Goal: Task Accomplishment & Management: Complete application form

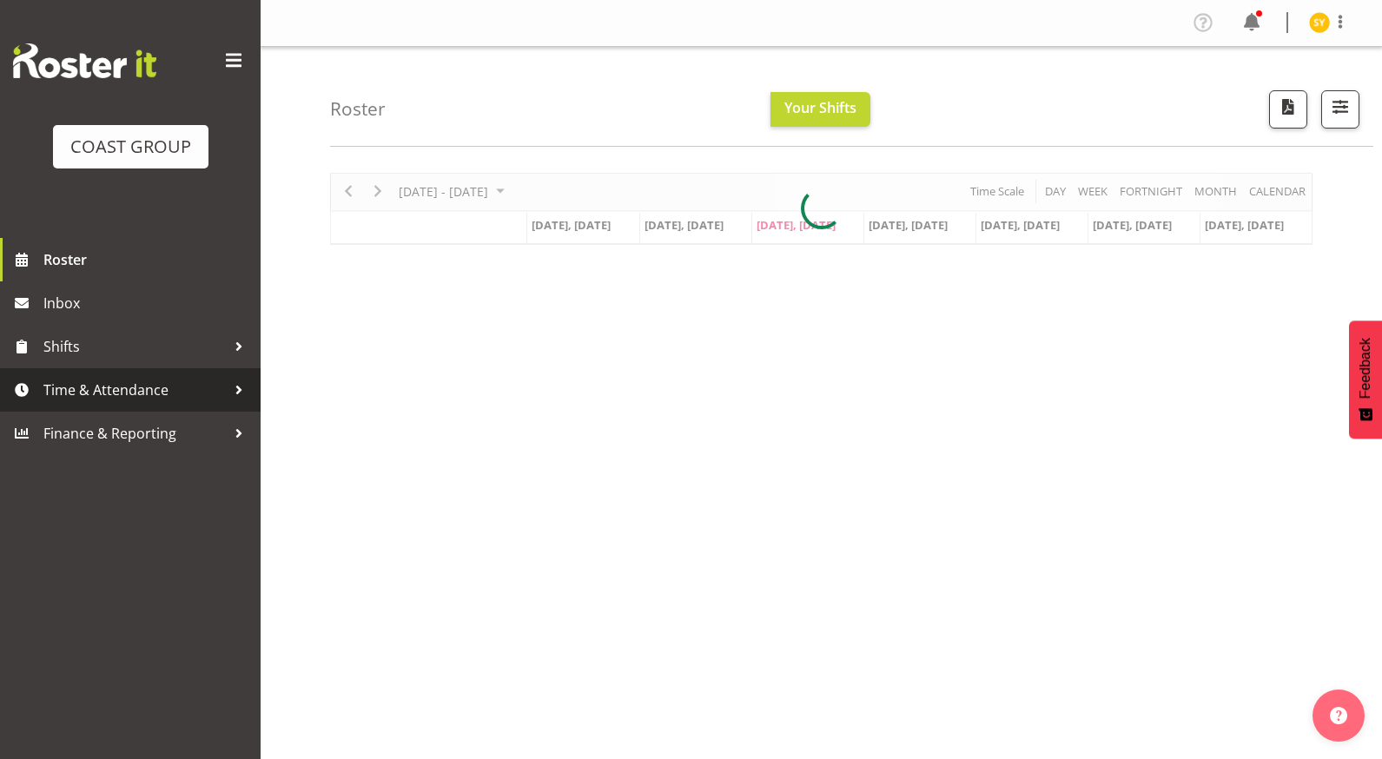
click at [105, 392] on span "Time & Attendance" at bounding box center [134, 390] width 182 height 26
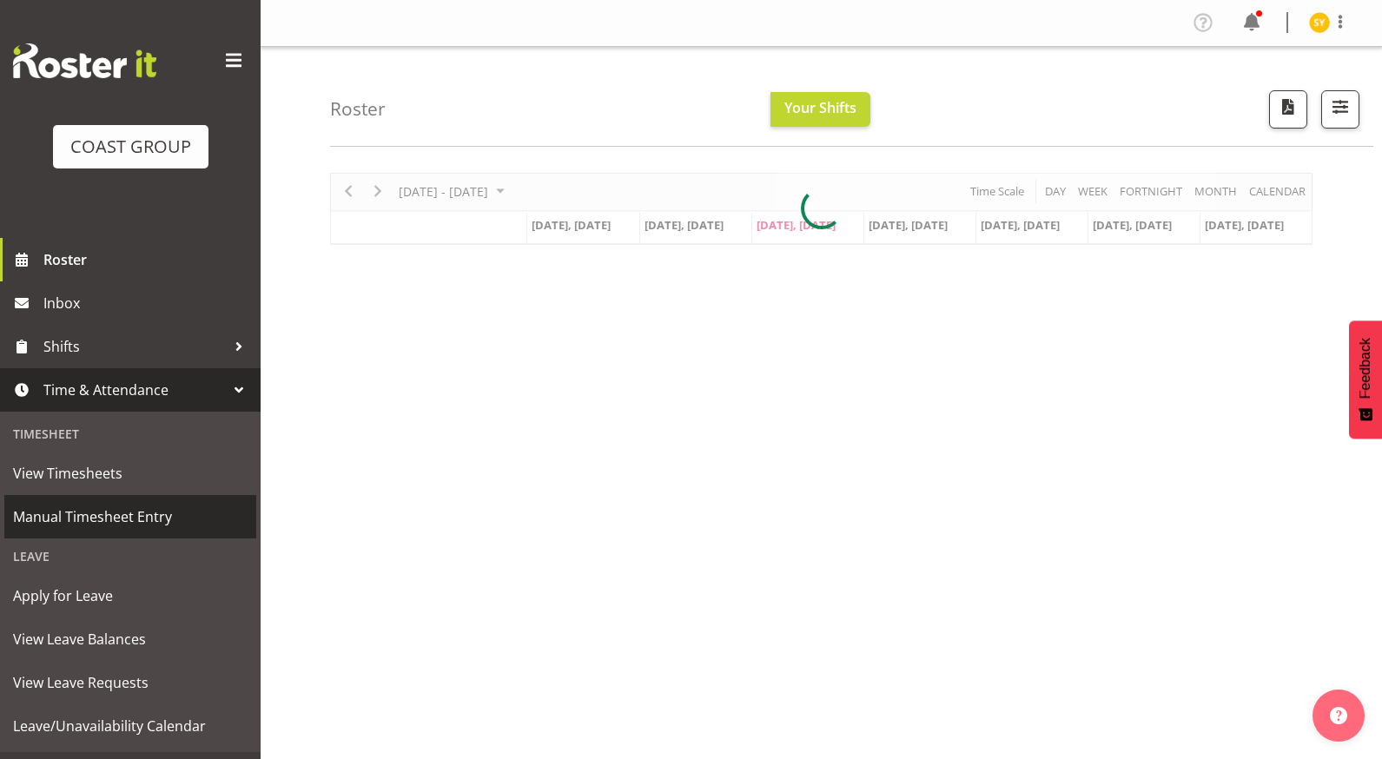
click at [99, 514] on span "Manual Timesheet Entry" at bounding box center [130, 517] width 234 height 26
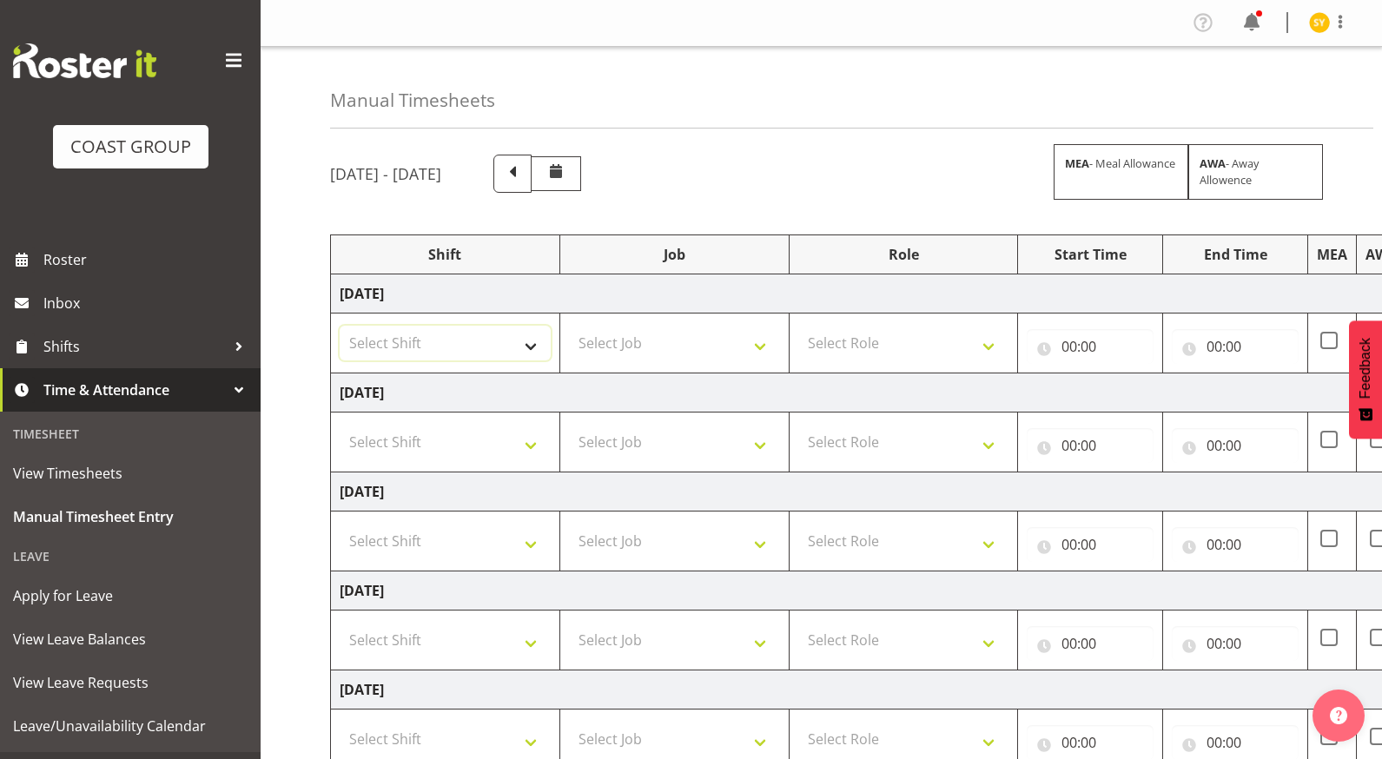
click at [505, 346] on select "Select Shift EHS AKL Warehouse/Office" at bounding box center [445, 343] width 211 height 35
select select "1083"
click at [340, 326] on select "Select Shift EHS AKL Warehouse/Office" at bounding box center [445, 343] width 211 height 35
drag, startPoint x: 747, startPoint y: 228, endPoint x: 746, endPoint y: 254, distance: 26.1
click at [746, 237] on div "September 17th - September 23rd 2025 MEA - Meal Allowance AWA - Away Allowence …" at bounding box center [856, 603] width 1052 height 923
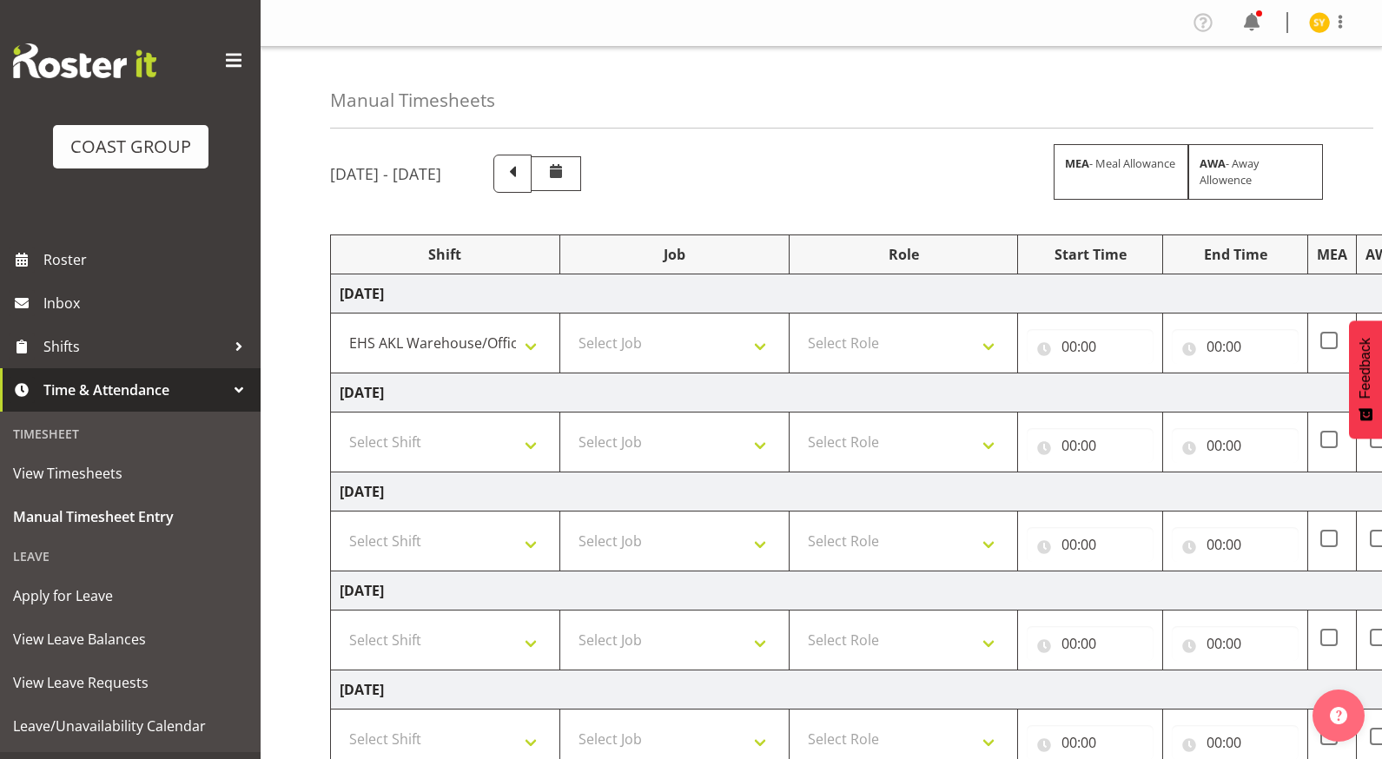
click at [762, 366] on td "Select Job 1 Carlton Events 1 Carlton Hamilton 1 Carlton Wellington 1 EHS WAREH…" at bounding box center [673, 344] width 229 height 60
click at [753, 348] on select "Select Job 1 Carlton Events 1 Carlton Hamilton 1 Carlton Wellington 1 EHS WAREH…" at bounding box center [674, 343] width 211 height 35
select select "69"
click at [569, 326] on select "Select Job 1 Carlton Events 1 Carlton Hamilton 1 Carlton Wellington 1 EHS WAREH…" at bounding box center [674, 343] width 211 height 35
click at [908, 345] on select "Select Role ACCOUNTS" at bounding box center [903, 343] width 211 height 35
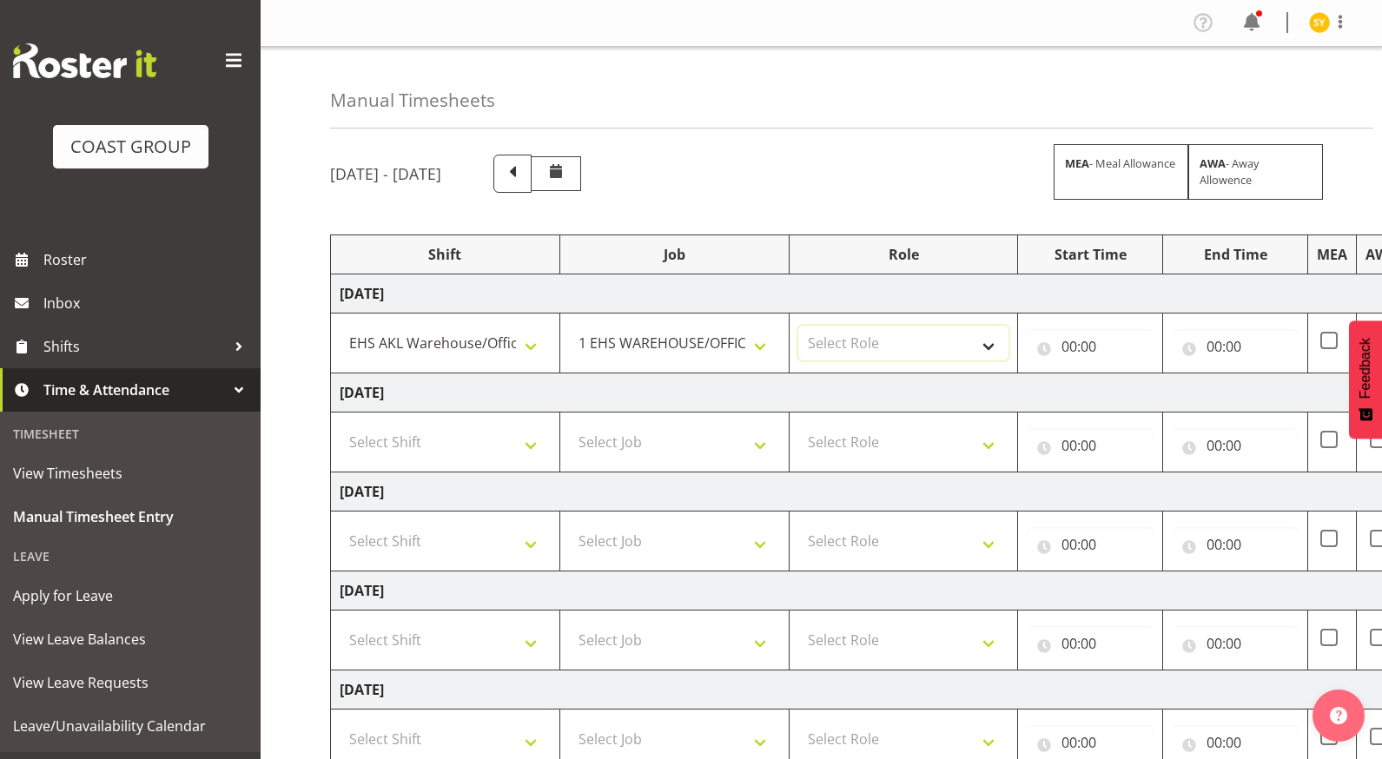
select select "204"
click at [798, 326] on select "Select Role ACCOUNTS" at bounding box center [903, 343] width 211 height 35
click at [1062, 340] on input "00:00" at bounding box center [1090, 346] width 127 height 35
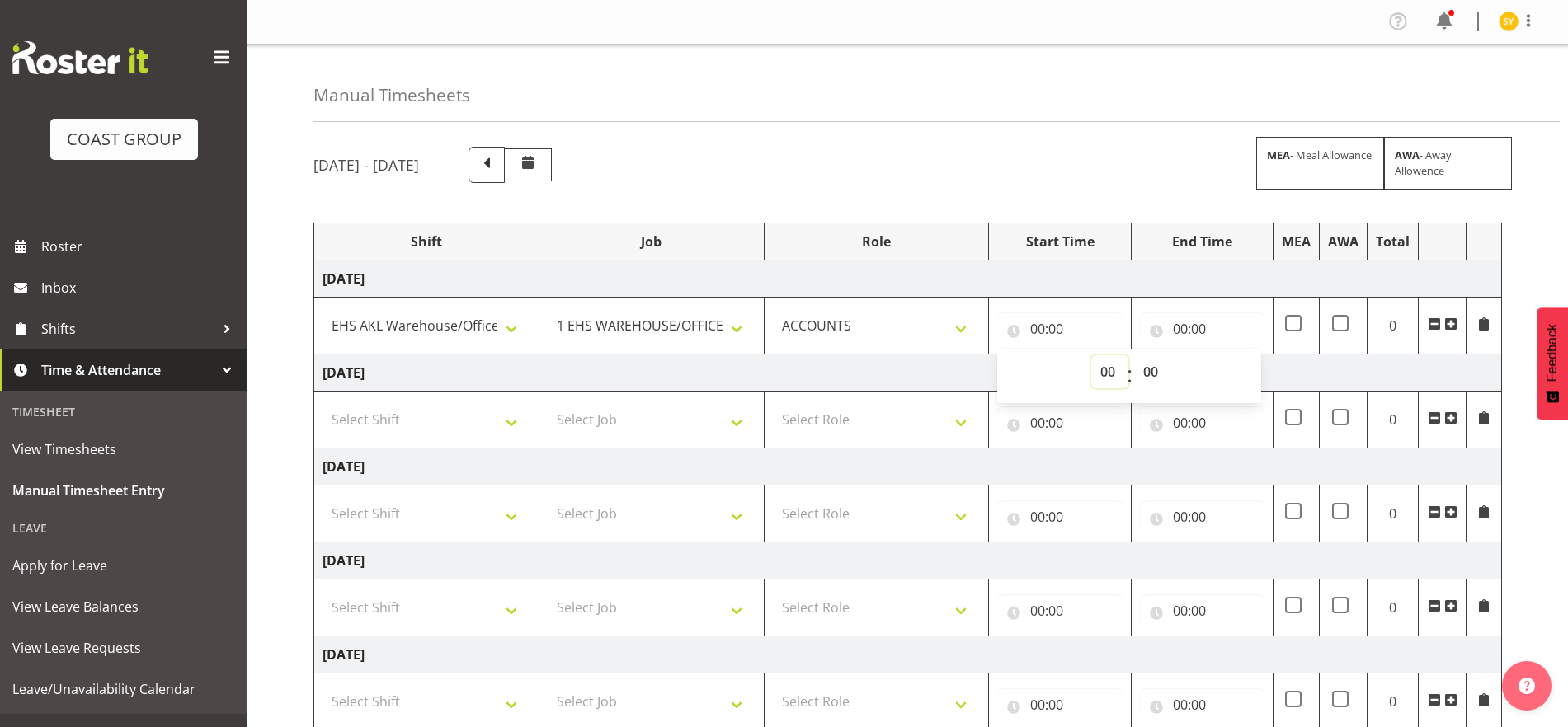
drag, startPoint x: 1100, startPoint y: 374, endPoint x: 1107, endPoint y: 378, distance: 8.1
click at [1100, 375] on select "00 01 02 03 04 05 06 07 08 09 10 11 12 13 14 15 16 17 18 19 20 21 22 23" at bounding box center [1109, 371] width 37 height 33
select select "9"
click at [1091, 355] on select "00 01 02 03 04 05 06 07 08 09 10 11 12 13 14 15 16 17 18 19 20 21 22 23" at bounding box center [1109, 371] width 37 height 33
type input "09:00"
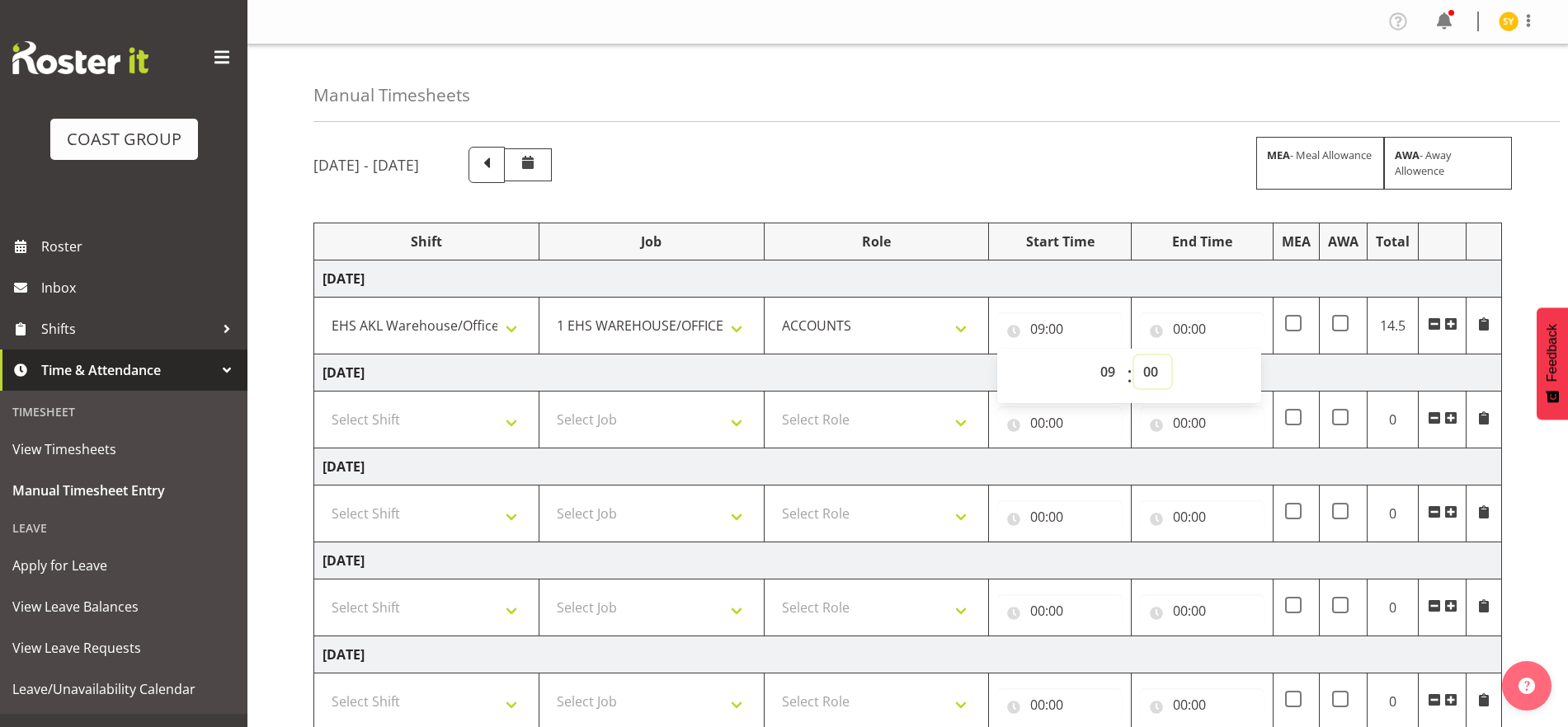
click at [1148, 370] on select "00 01 02 03 04 05 06 07 08 09 10 11 12 13 14 15 16 17 18 19 20 21 22 23 24 25 2…" at bounding box center [1152, 371] width 37 height 33
select select "20"
click at [1134, 355] on select "00 01 02 03 04 05 06 07 08 09 10 11 12 13 14 15 16 17 18 19 20 21 22 23 24 25 2…" at bounding box center [1152, 371] width 37 height 33
type input "09:20"
click at [1194, 329] on input "00:00" at bounding box center [1201, 328] width 124 height 33
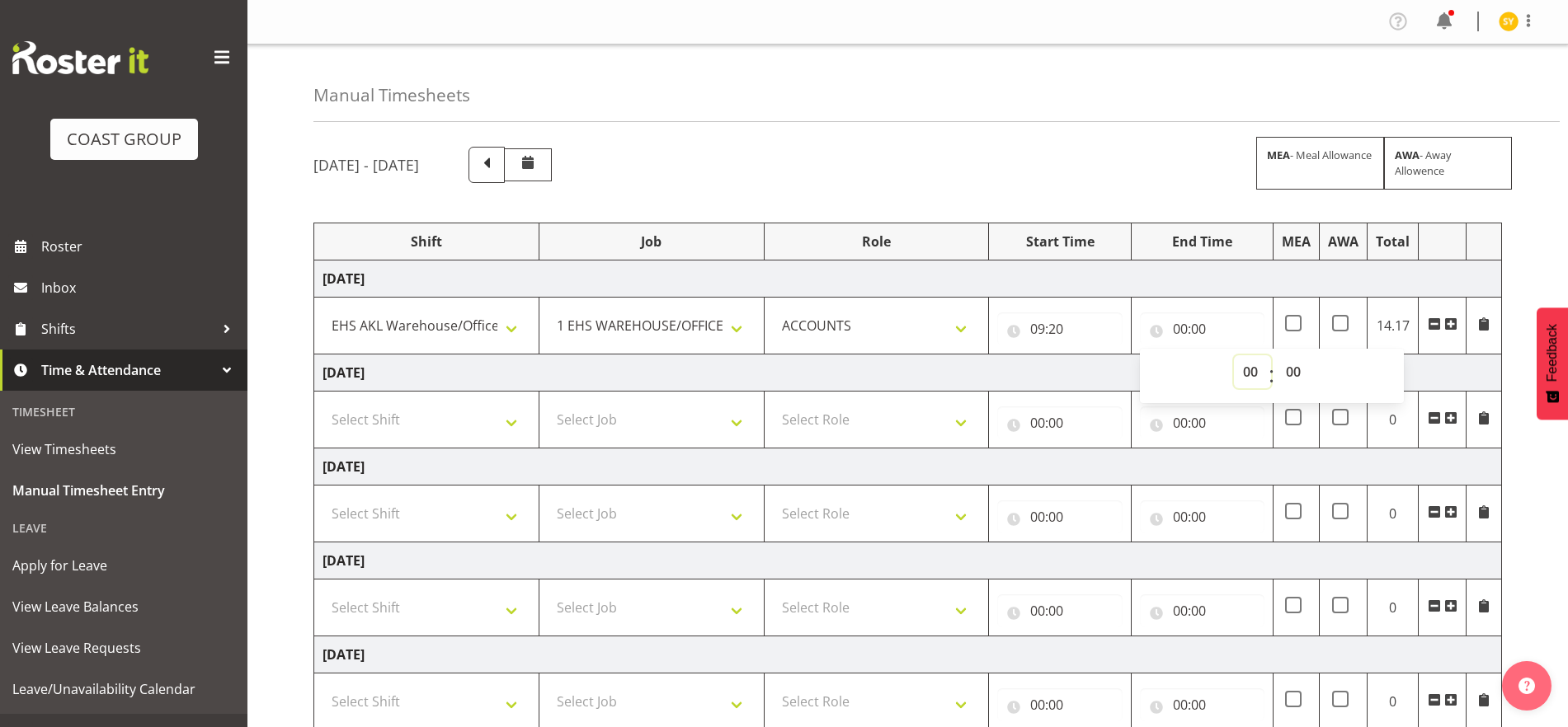
click at [1248, 370] on select "00 01 02 03 04 05 06 07 08 09 10 11 12 13 14 15 16 17 18 19 20 21 22 23" at bounding box center [1252, 371] width 37 height 33
select select "14"
click at [1234, 355] on select "00 01 02 03 04 05 06 07 08 09 10 11 12 13 14 15 16 17 18 19 20 21 22 23" at bounding box center [1252, 371] width 37 height 33
type input "14:00"
click at [1295, 370] on select "00 01 02 03 04 05 06 07 08 09 10 11 12 13 14 15 16 17 18 19 20 21 22 23 24 25 2…" at bounding box center [1294, 371] width 37 height 33
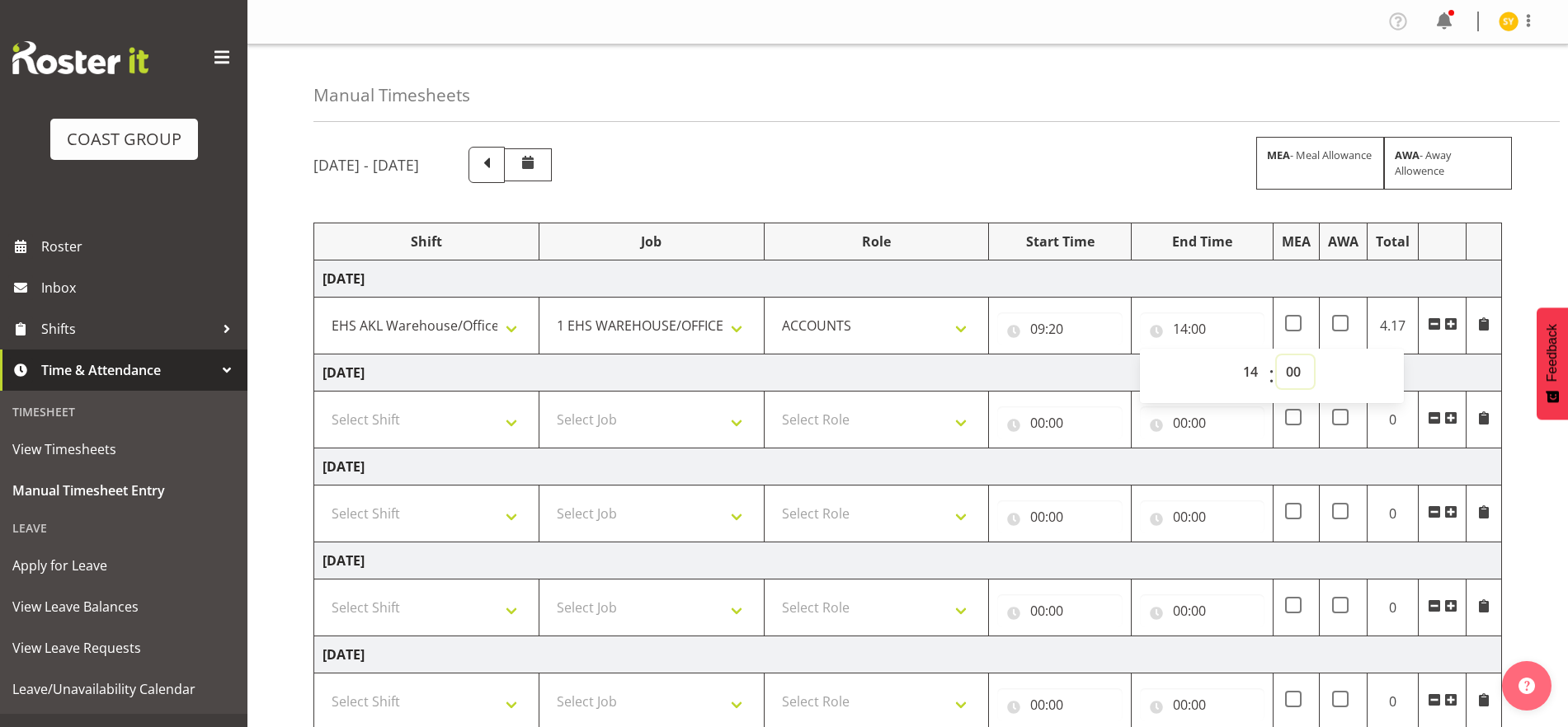
select select "20"
click at [1276, 355] on select "00 01 02 03 04 05 06 07 08 09 10 11 12 13 14 15 16 17 18 19 20 21 22 23 24 25 2…" at bounding box center [1294, 371] width 37 height 33
type input "14:20"
click at [1312, 322] on span at bounding box center [1451, 324] width 13 height 13
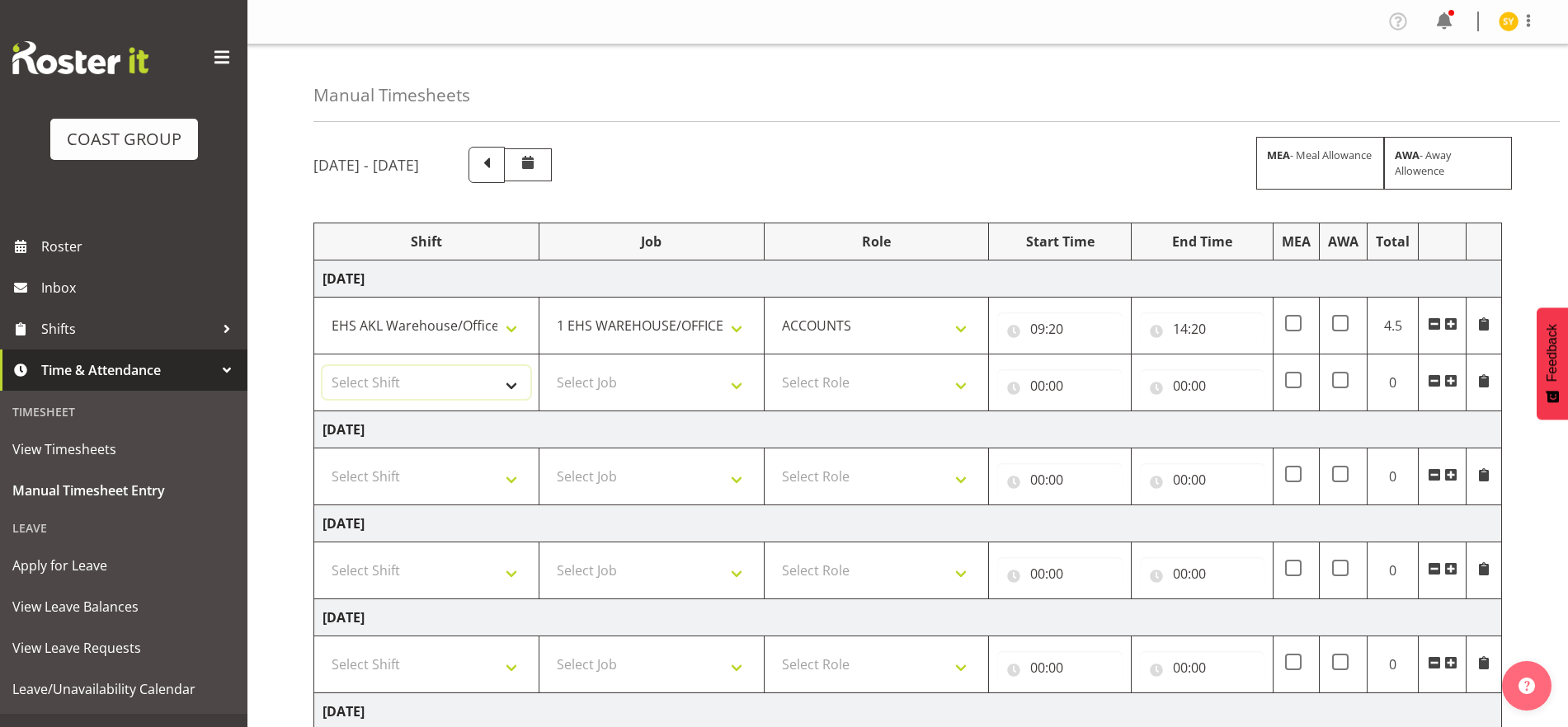
click at [509, 379] on select "Select Shift EHS AKL Warehouse/Office" at bounding box center [426, 382] width 208 height 33
select select "1083"
click at [323, 366] on select "Select Shift EHS AKL Warehouse/Office" at bounding box center [426, 382] width 208 height 33
click at [735, 382] on select "Select Job 1 Carlton Events 1 Carlton Hamilton 1 Carlton Wellington 1 EHS WAREH…" at bounding box center [652, 382] width 208 height 33
select select "69"
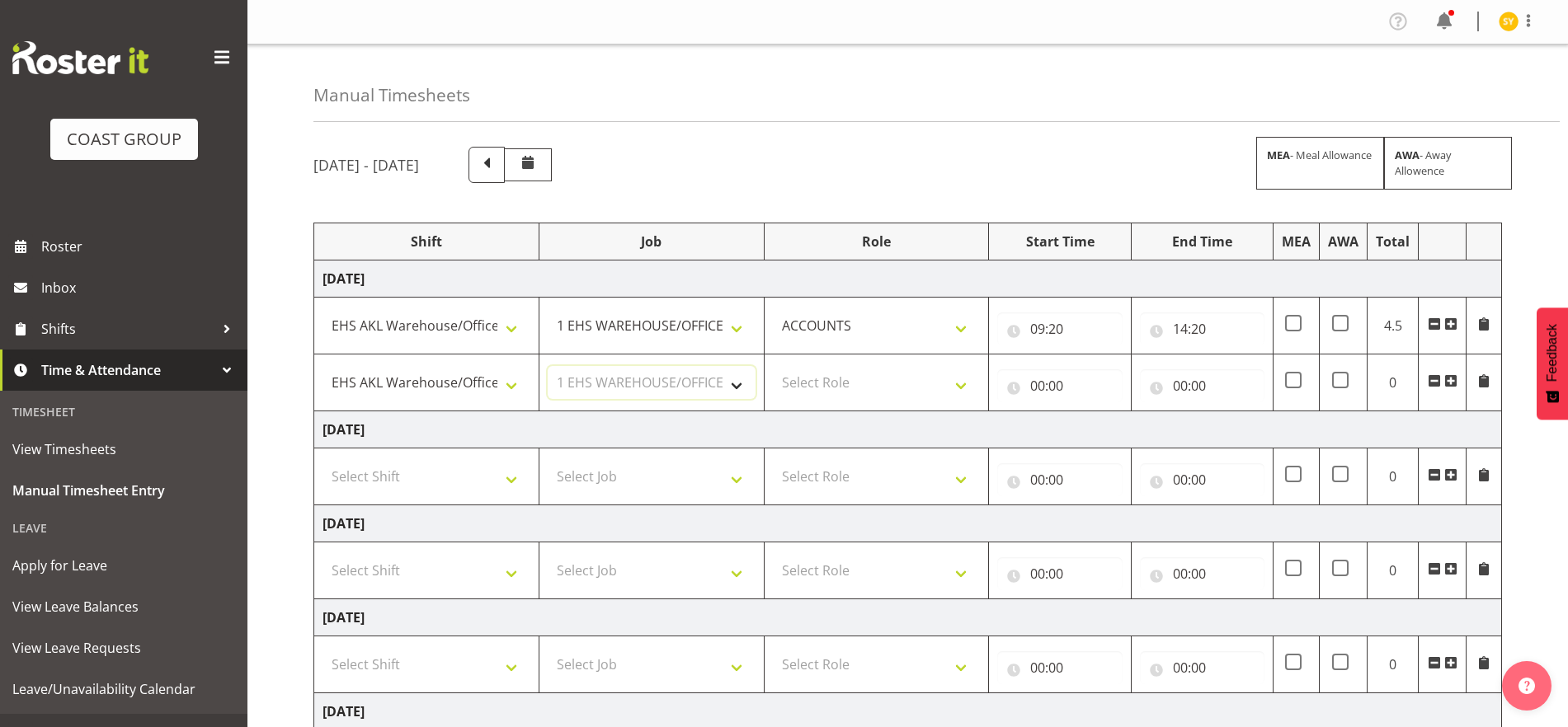
click at [548, 366] on select "Select Job 1 Carlton Events 1 Carlton Hamilton 1 Carlton Wellington 1 EHS WAREH…" at bounding box center [652, 382] width 208 height 33
click at [950, 381] on select "Select Role ACCOUNTS" at bounding box center [877, 382] width 208 height 33
select select "204"
click at [773, 366] on select "Select Role ACCOUNTS" at bounding box center [877, 382] width 208 height 33
click at [1053, 388] on input "00:00" at bounding box center [1059, 385] width 124 height 33
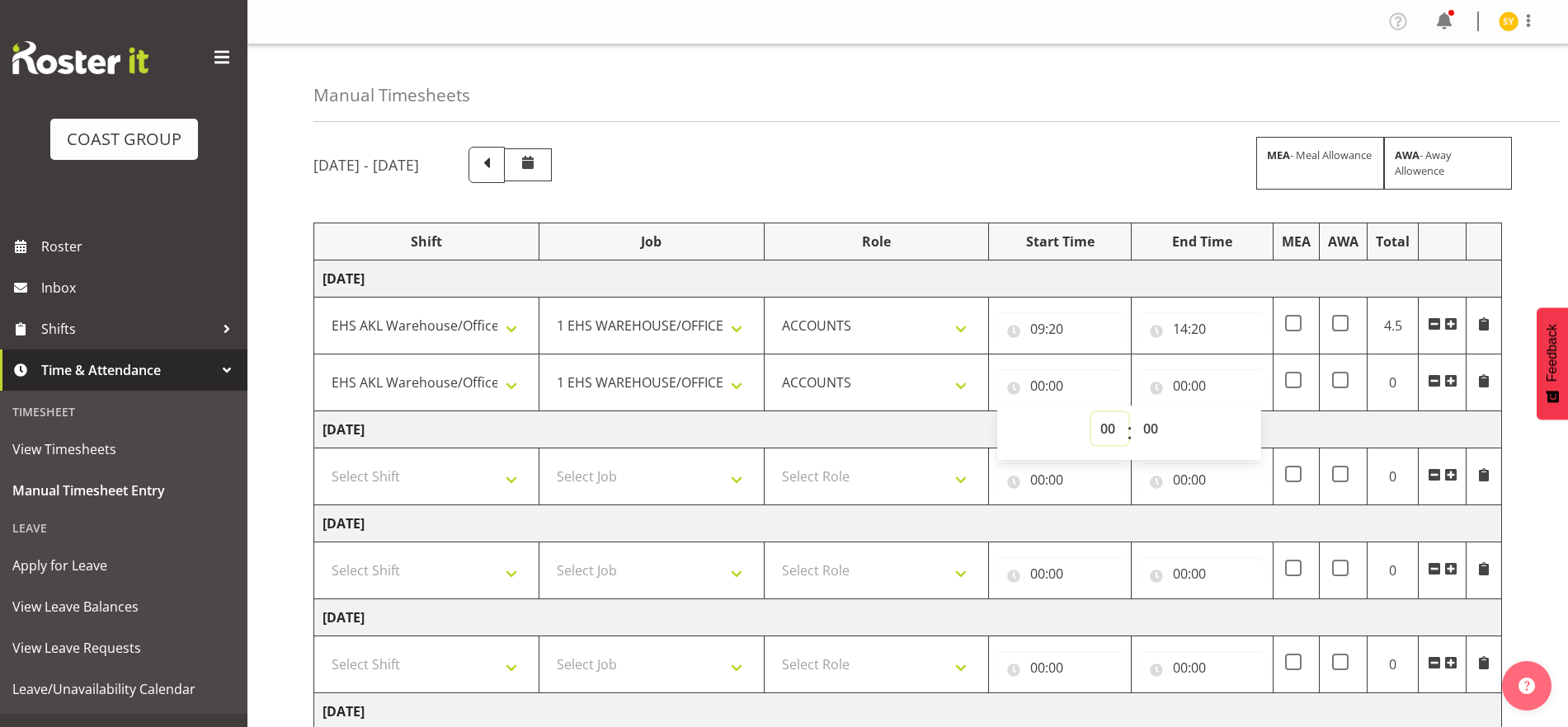
click at [1119, 431] on select "00 01 02 03 04 05 06 07 08 09 10 11 12 13 14 15 16 17 18 19 20 21 22 23" at bounding box center [1109, 428] width 37 height 33
select select "15"
click at [1091, 412] on select "00 01 02 03 04 05 06 07 08 09 10 11 12 13 14 15 16 17 18 19 20 21 22 23" at bounding box center [1109, 428] width 37 height 33
type input "15:00"
click at [1151, 427] on select "00 01 02 03 04 05 06 07 08 09 10 11 12 13 14 15 16 17 18 19 20 21 22 23 24 25 2…" at bounding box center [1152, 428] width 37 height 33
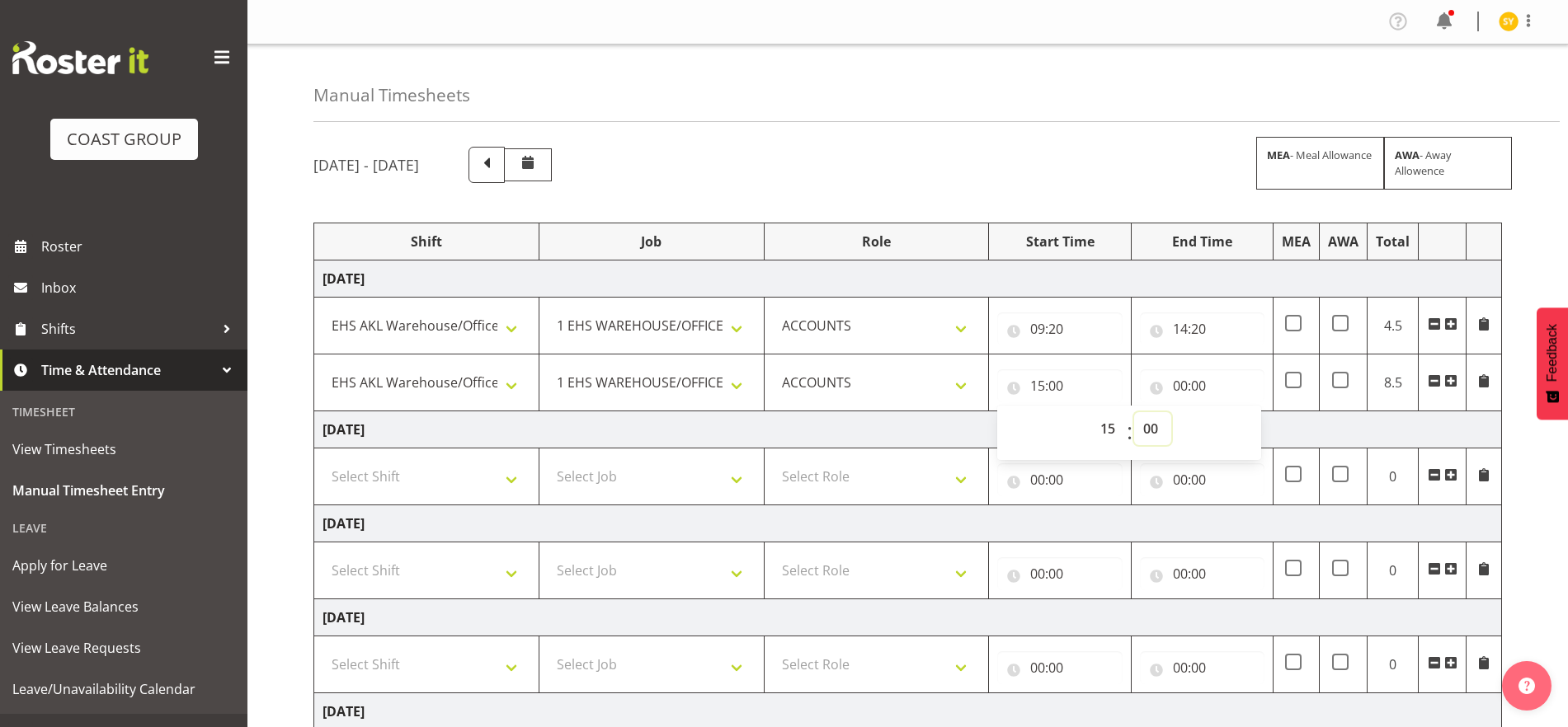
select select "30"
click at [1134, 412] on select "00 01 02 03 04 05 06 07 08 09 10 11 12 13 14 15 16 17 18 19 20 21 22 23 24 25 2…" at bounding box center [1152, 428] width 37 height 33
type input "15:30"
click at [1203, 388] on input "00:00" at bounding box center [1201, 385] width 124 height 33
click at [1245, 432] on select "00 01 02 03 04 05 06 07 08 09 10 11 12 13 14 15 16 17 18 19 20 21 22 23" at bounding box center [1252, 428] width 37 height 33
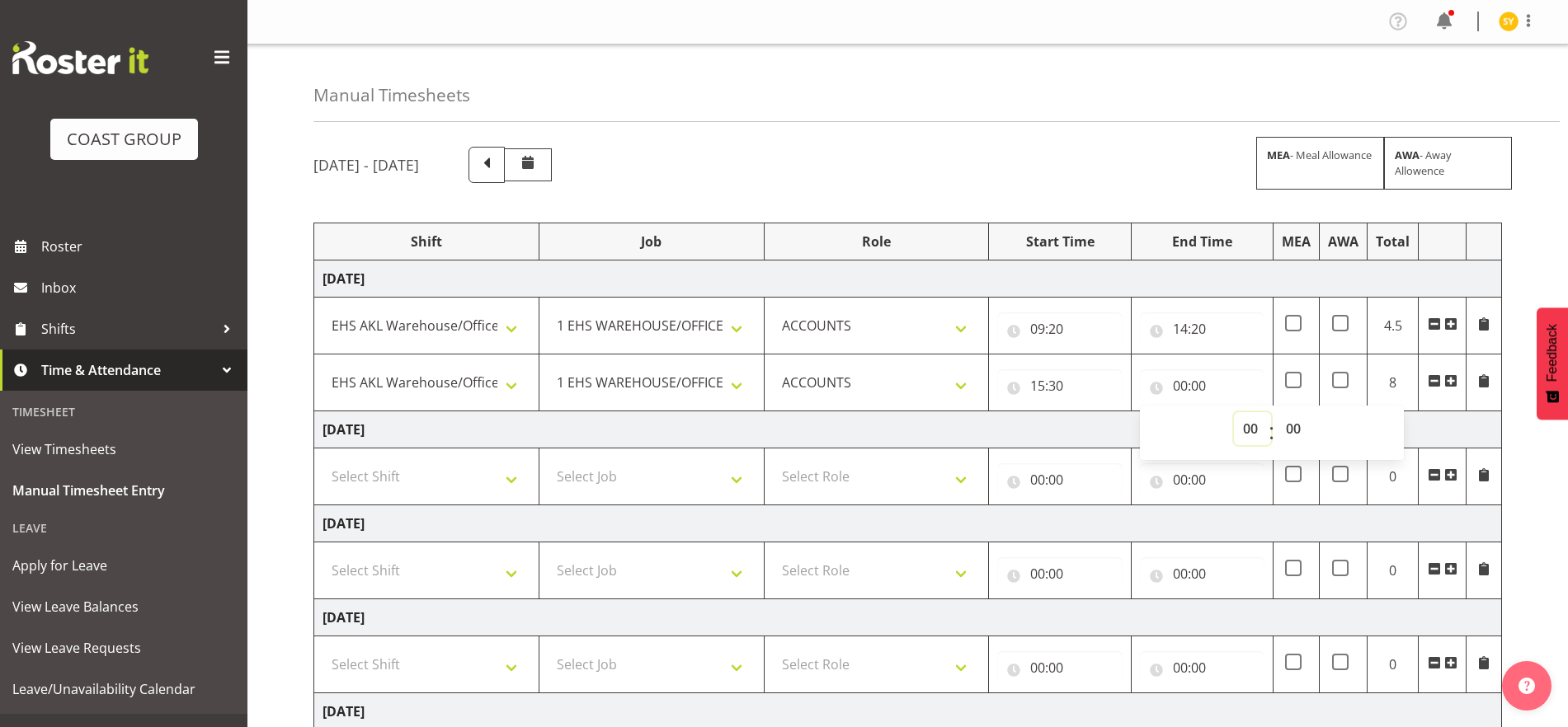
select select "18"
click at [1234, 412] on select "00 01 02 03 04 05 06 07 08 09 10 11 12 13 14 15 16 17 18 19 20 21 22 23" at bounding box center [1252, 428] width 37 height 33
type input "18:00"
click at [1290, 420] on select "00 01 02 03 04 05 06 07 08 09 10 11 12 13 14 15 16 17 18 19 20 21 22 23 24 25 2…" at bounding box center [1294, 428] width 37 height 33
select select "30"
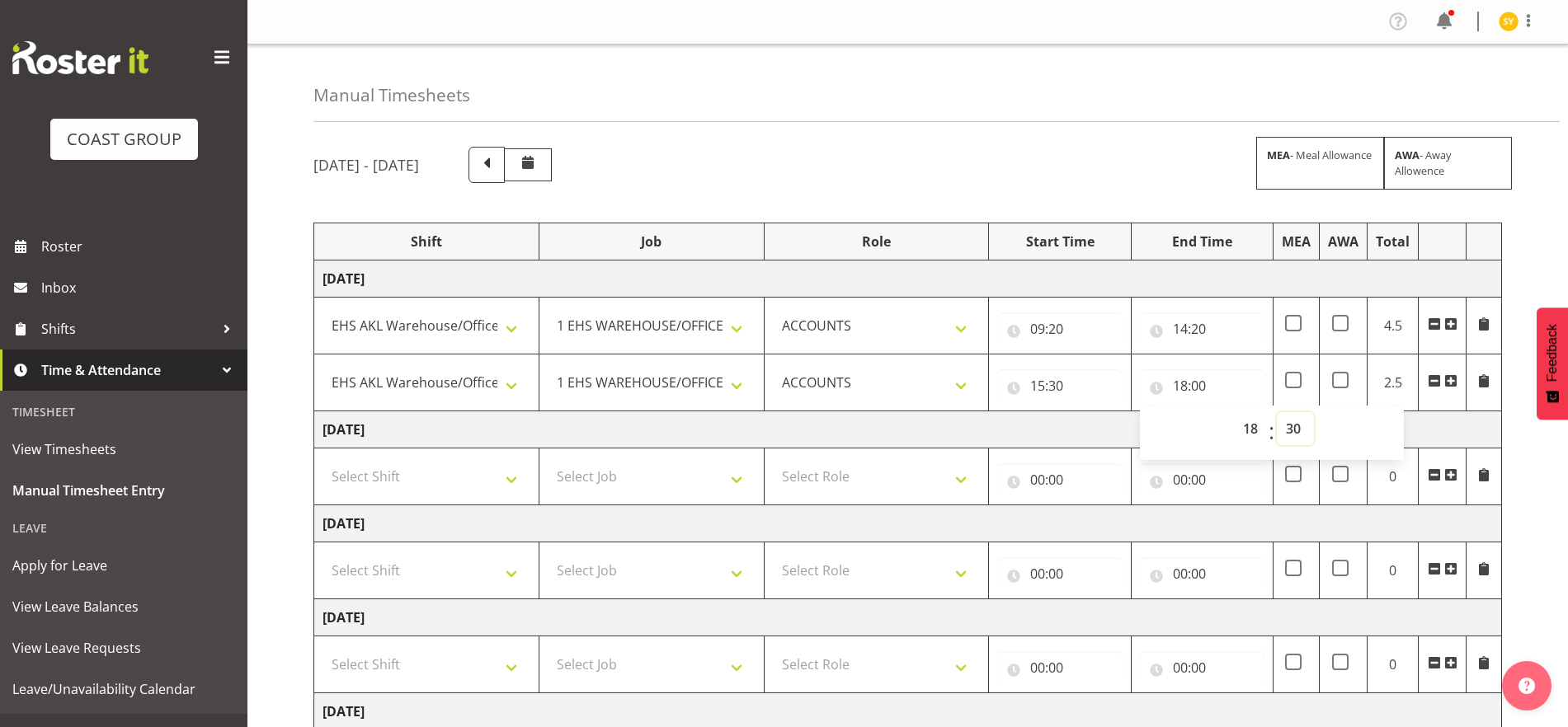
click at [1276, 412] on select "00 01 02 03 04 05 06 07 08 09 10 11 12 13 14 15 16 17 18 19 20 21 22 23 24 25 2…" at bounding box center [1294, 428] width 37 height 33
type input "18:30"
click at [1040, 392] on input "15:30" at bounding box center [1059, 385] width 124 height 33
click at [1143, 430] on select "00 01 02 03 04 05 06 07 08 09 10 11 12 13 14 15 16 17 18 19 20 21 22 23 24 25 2…" at bounding box center [1152, 428] width 37 height 33
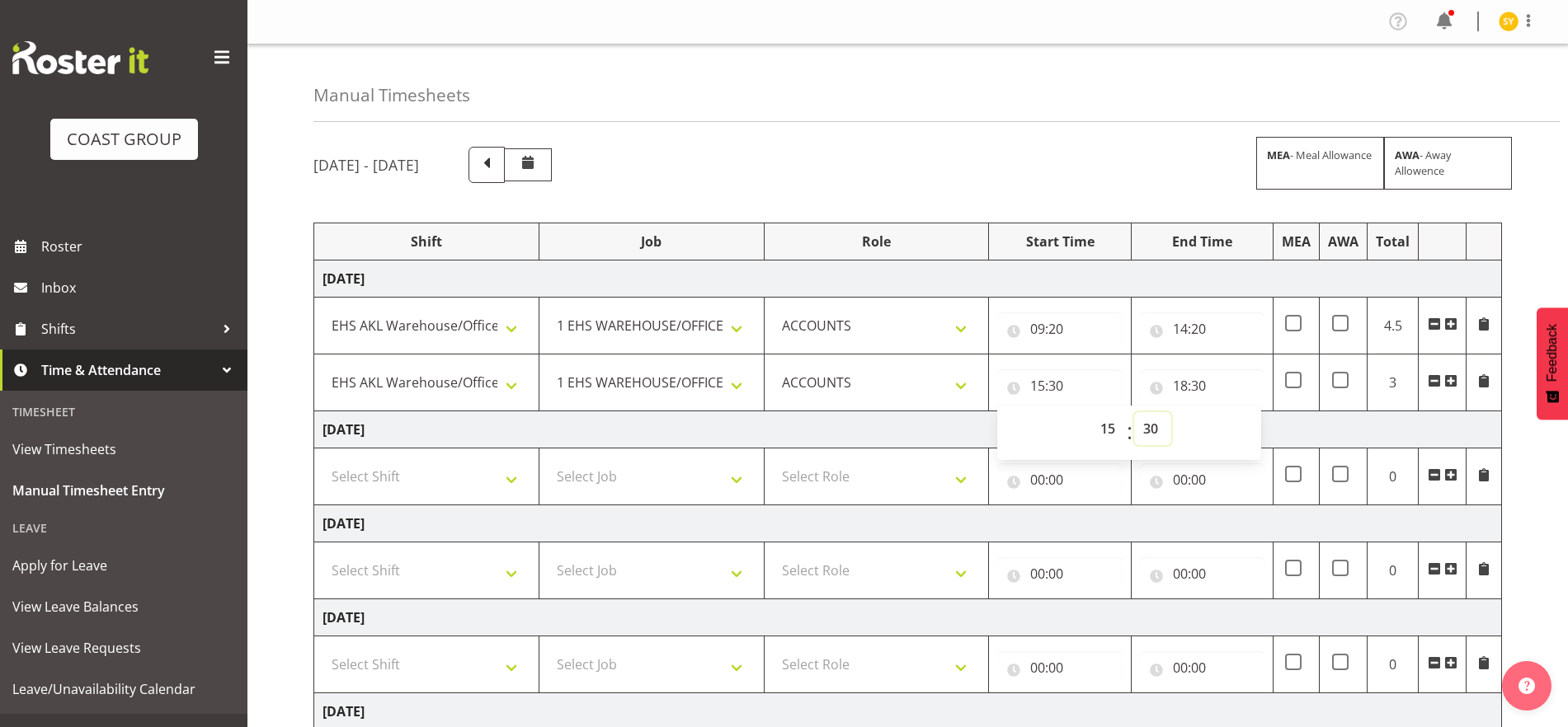
click at [1148, 430] on select "00 01 02 03 04 05 06 07 08 09 10 11 12 13 14 15 16 17 18 19 20 21 22 23 24 25 2…" at bounding box center [1152, 428] width 37 height 33
select select "15"
click at [1134, 412] on select "00 01 02 03 04 05 06 07 08 09 10 11 12 13 14 15 16 17 18 19 20 21 22 23 24 25 2…" at bounding box center [1152, 428] width 37 height 33
type input "15:15"
click at [1192, 392] on input "18:30" at bounding box center [1201, 385] width 124 height 33
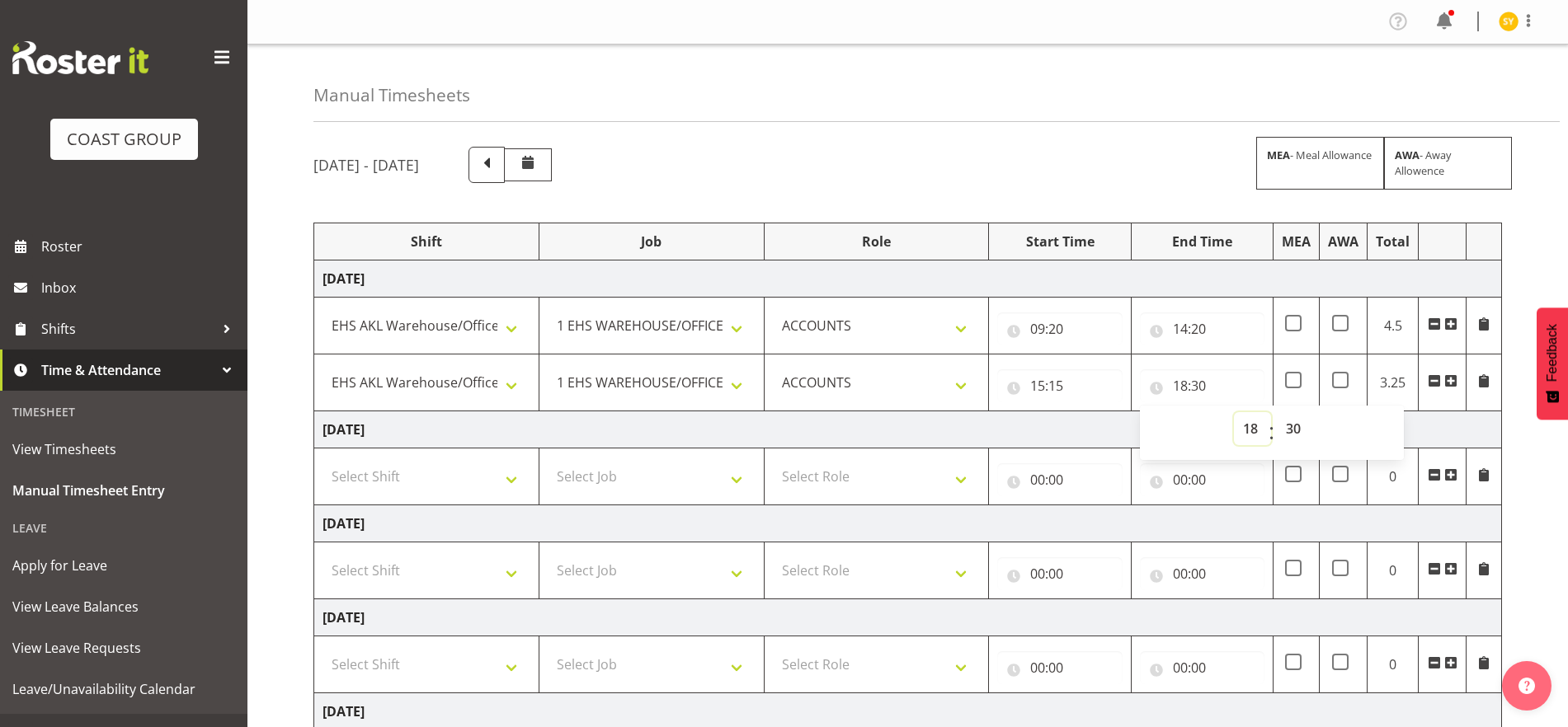
click at [1257, 429] on select "00 01 02 03 04 05 06 07 08 09 10 11 12 13 14 15 16 17 18 19 20 21 22 23" at bounding box center [1252, 428] width 37 height 33
click at [1297, 438] on select "00 01 02 03 04 05 06 07 08 09 10 11 12 13 14 15 16 17 18 19 20 21 22 23 24 25 2…" at bounding box center [1294, 428] width 37 height 33
select select "45"
click at [1276, 412] on select "00 01 02 03 04 05 06 07 08 09 10 11 12 13 14 15 16 17 18 19 20 21 22 23 24 25 2…" at bounding box center [1294, 428] width 37 height 33
type input "18:45"
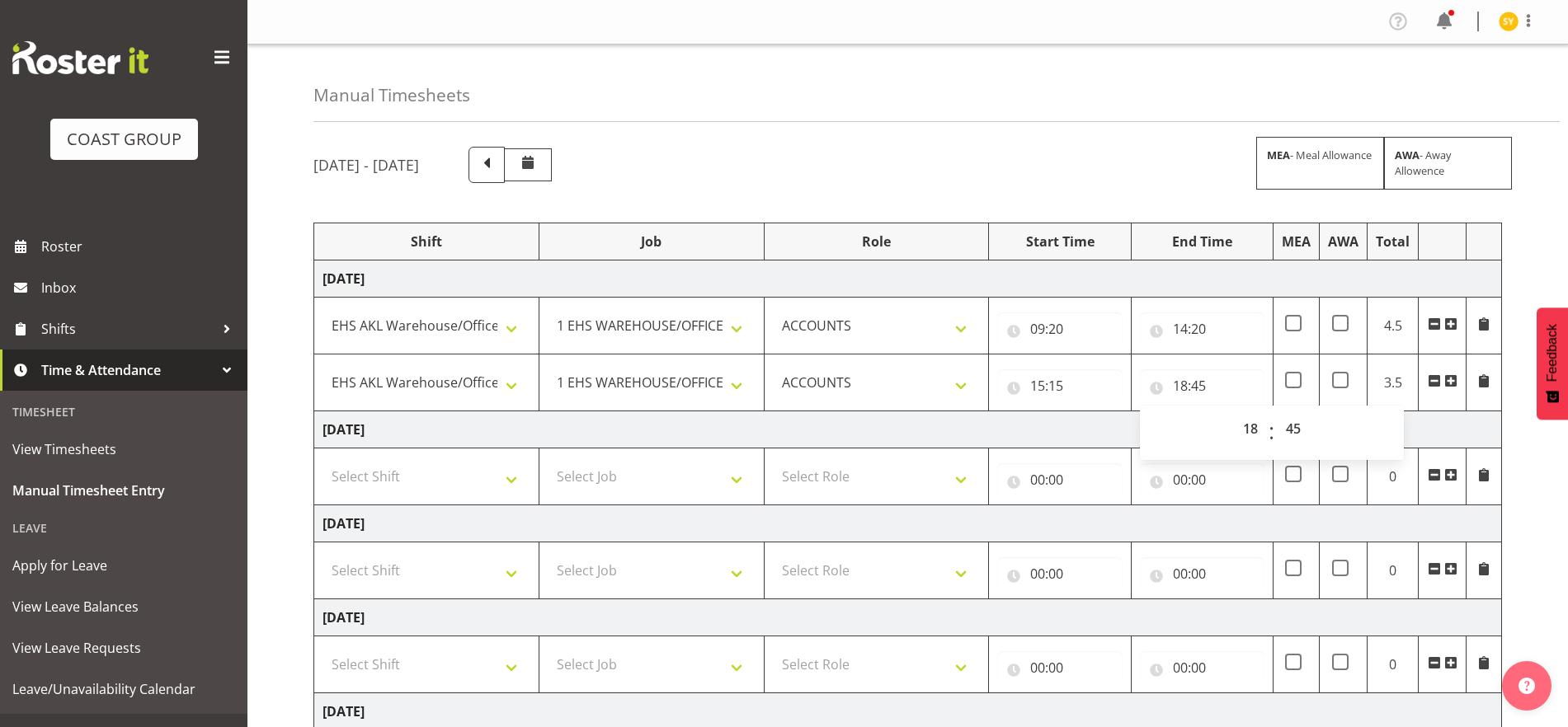
click at [1312, 419] on td "Thursday 18th September 2025" at bounding box center [908, 429] width 1188 height 37
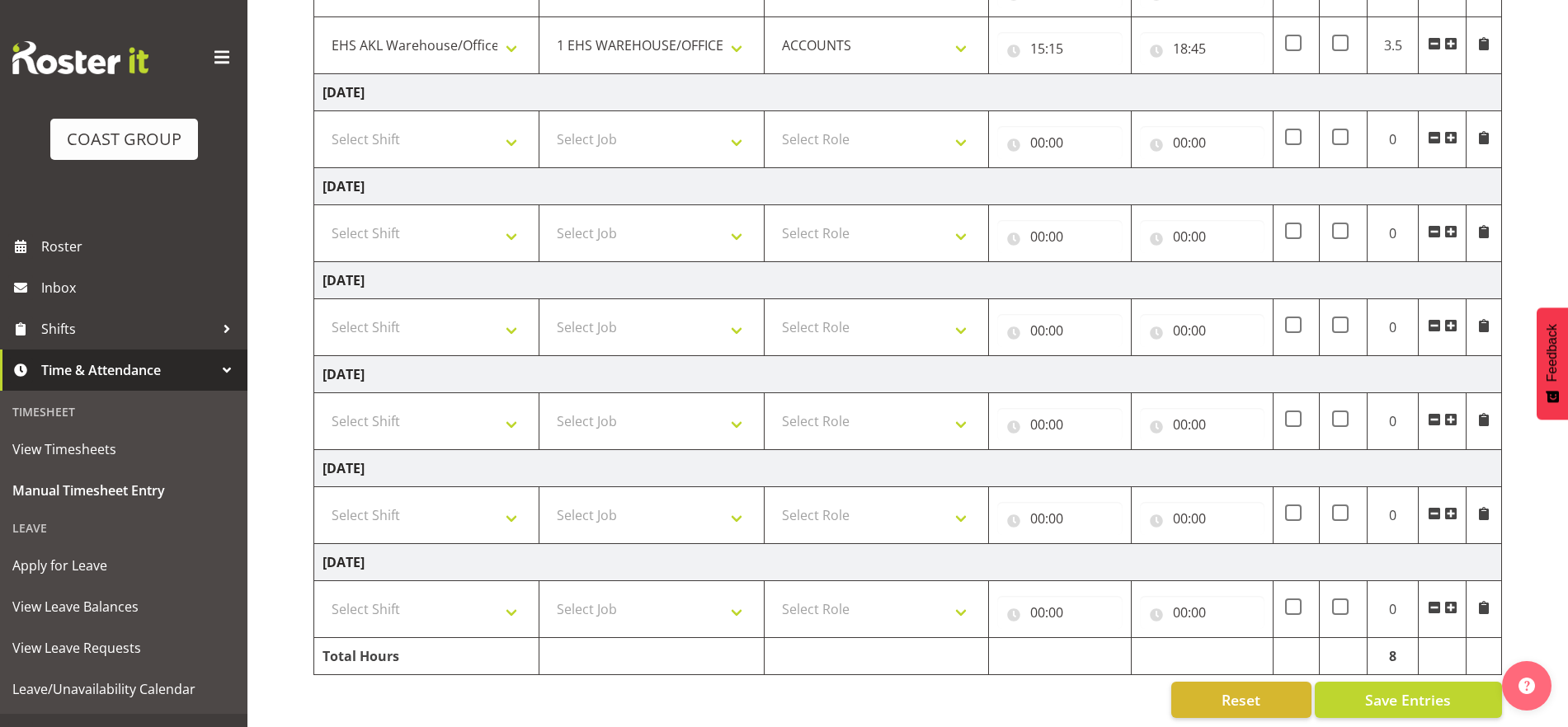
scroll to position [356, 0]
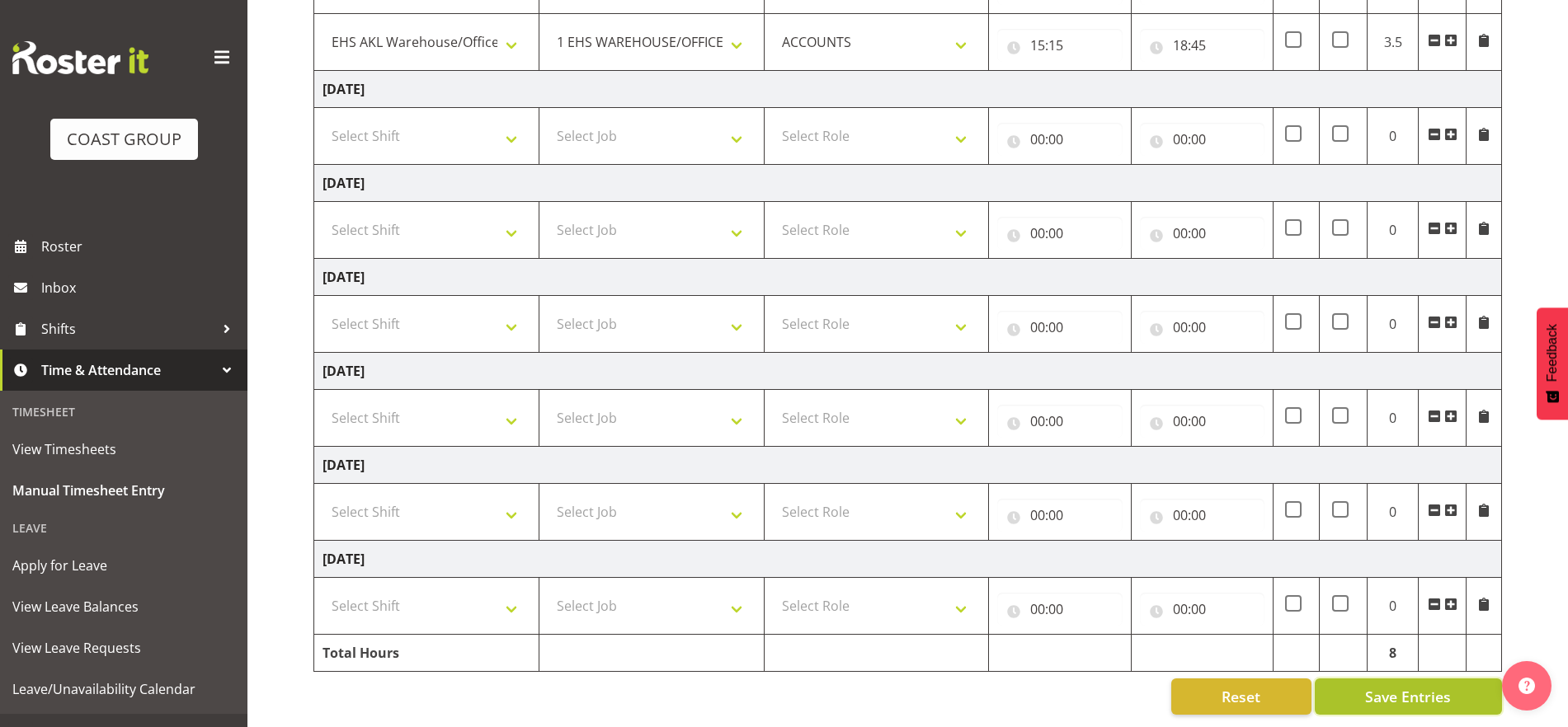
click at [1312, 686] on span "Save Entries" at bounding box center [1407, 697] width 85 height 22
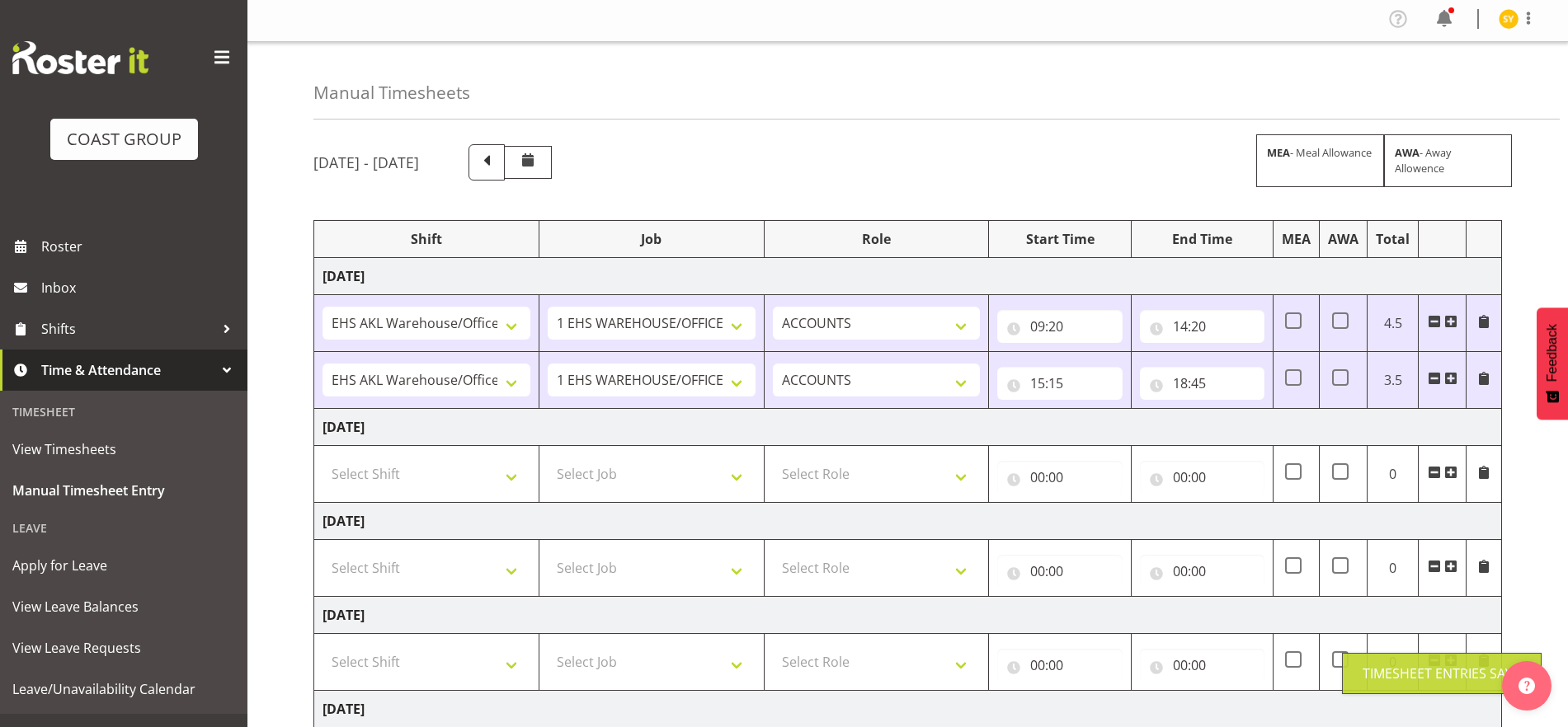
scroll to position [0, 0]
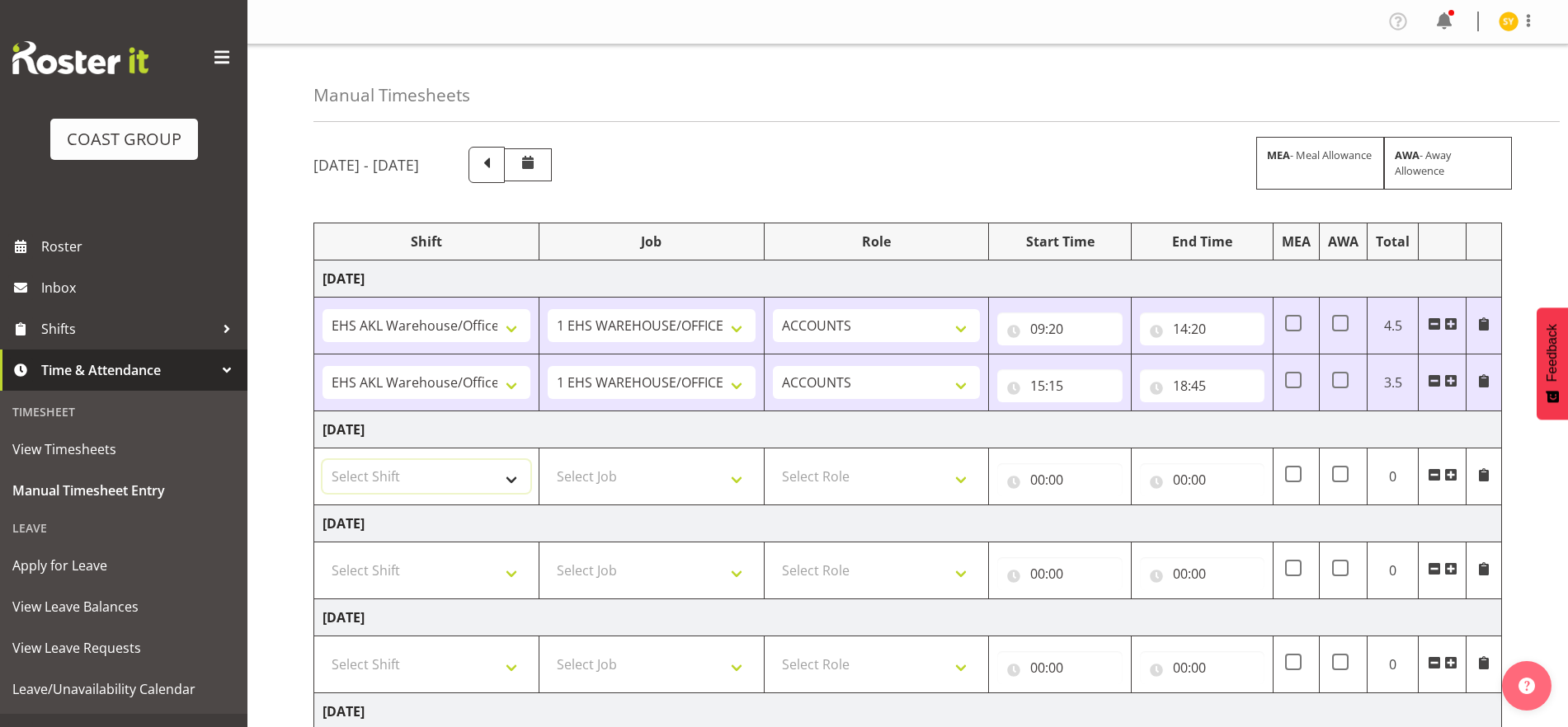
click at [490, 479] on select "Select Shift EHS AKL Warehouse/Office" at bounding box center [426, 476] width 208 height 33
select select "1083"
click at [323, 460] on select "Select Shift EHS AKL Warehouse/Office" at bounding box center [426, 476] width 208 height 33
click at [711, 460] on select "Select Job 1 Carlton Events 1 Carlton Hamilton 1 Carlton Wellington 1 EHS WAREH…" at bounding box center [652, 476] width 208 height 33
select select "69"
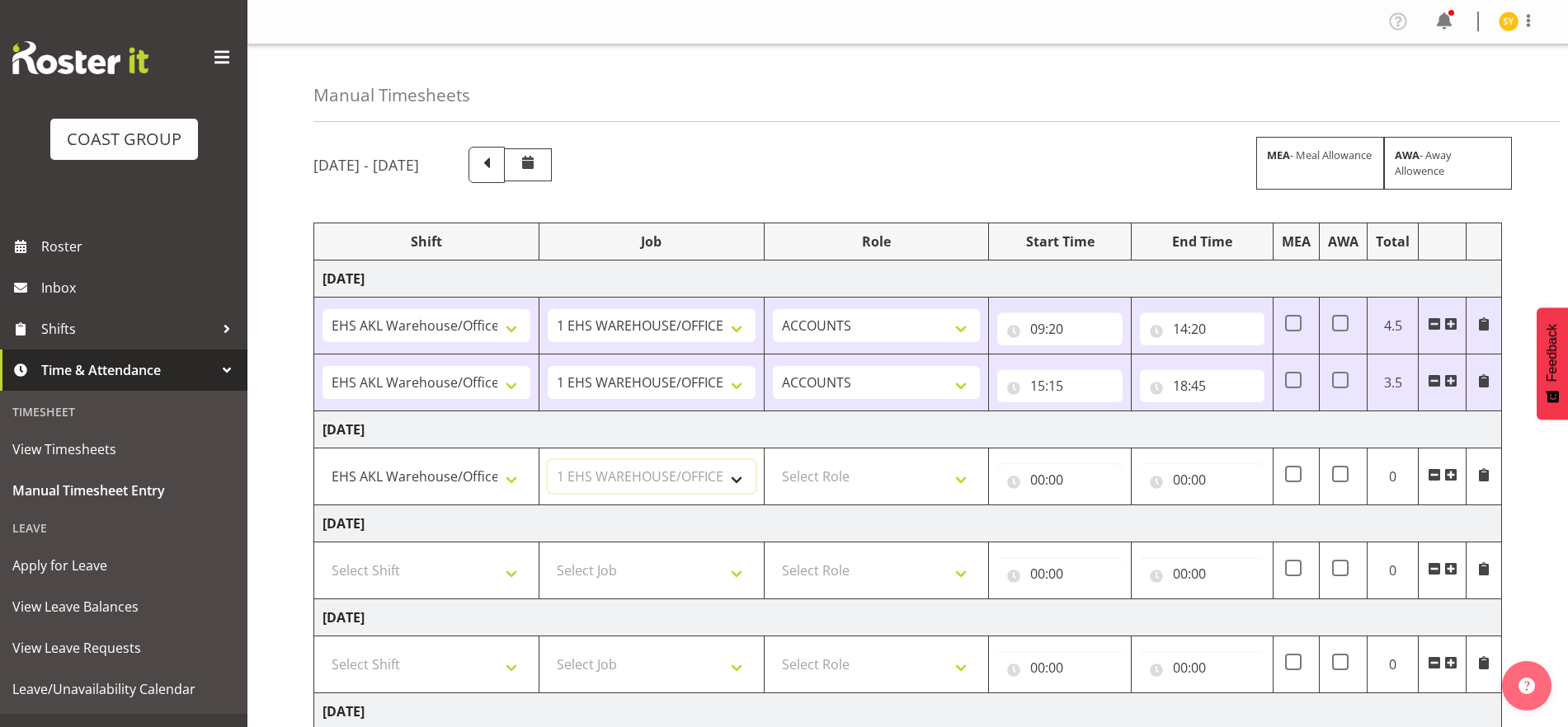
click at [548, 460] on select "Select Job 1 Carlton Events 1 Carlton Hamilton 1 Carlton Wellington 1 EHS WAREH…" at bounding box center [652, 476] width 208 height 33
click at [897, 485] on select "Select Role ACCOUNTS" at bounding box center [877, 476] width 208 height 33
select select "204"
click at [773, 460] on select "Select Role ACCOUNTS" at bounding box center [877, 476] width 208 height 33
click at [1038, 478] on input "00:00" at bounding box center [1059, 479] width 124 height 33
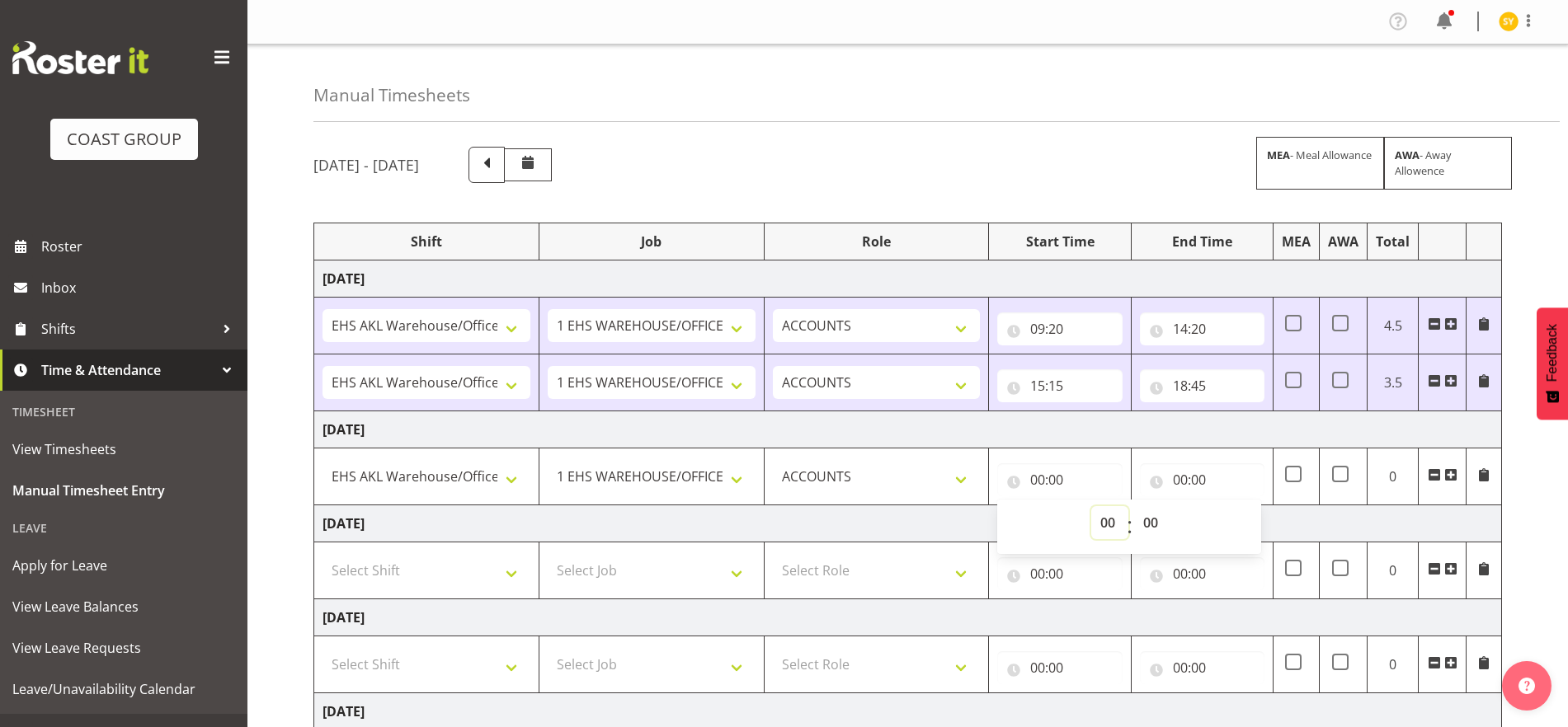
click at [1118, 526] on select "00 01 02 03 04 05 06 07 08 09 10 11 12 13 14 15 16 17 18 19 20 21 22 23" at bounding box center [1109, 522] width 37 height 33
select select "8"
click at [1091, 506] on select "00 01 02 03 04 05 06 07 08 09 10 11 12 13 14 15 16 17 18 19 20 21 22 23" at bounding box center [1109, 522] width 37 height 33
type input "08:00"
click at [1145, 518] on select "00 01 02 03 04 05 06 07 08 09 10 11 12 13 14 15 16 17 18 19 20 21 22 23 24 25 2…" at bounding box center [1152, 522] width 37 height 33
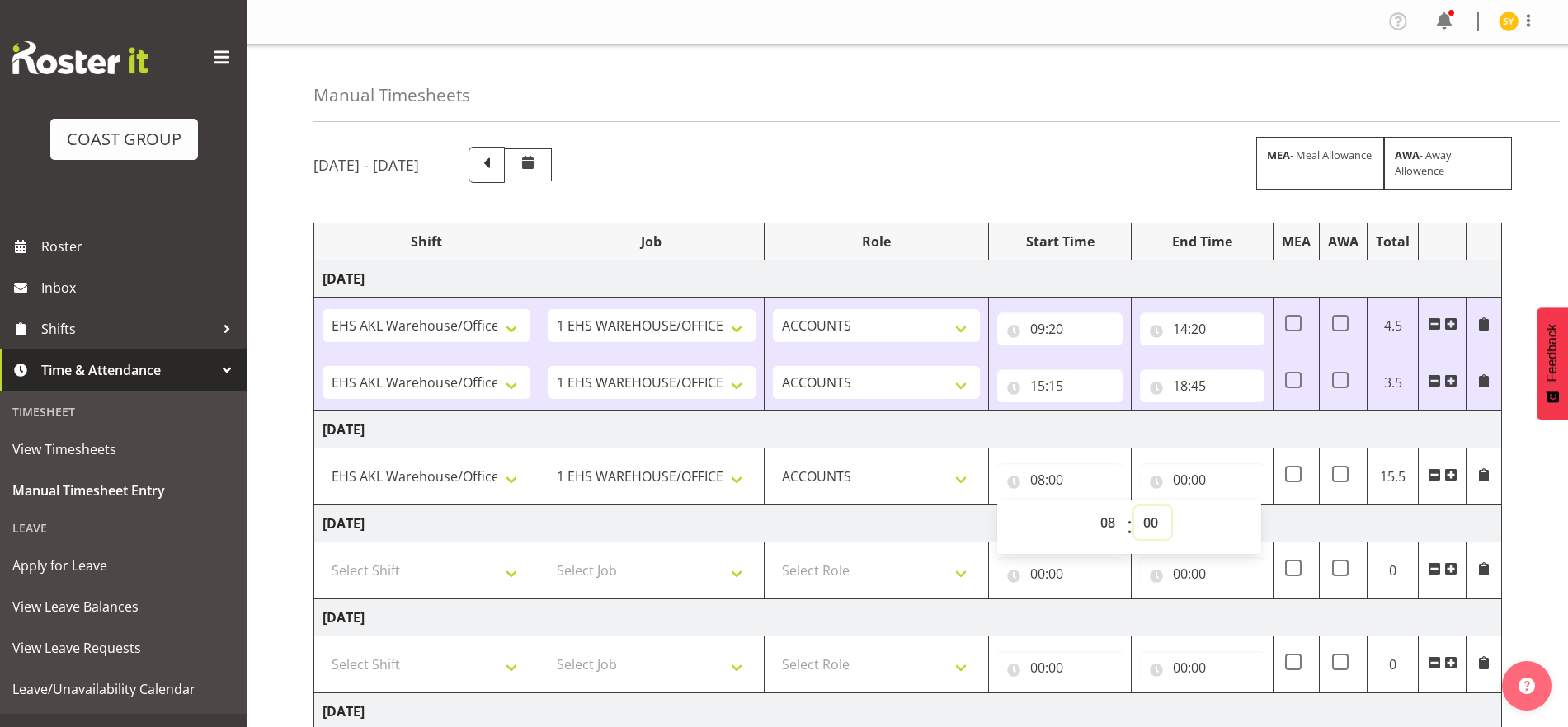
select select "30"
click at [1134, 506] on select "00 01 02 03 04 05 06 07 08 09 10 11 12 13 14 15 16 17 18 19 20 21 22 23 24 25 2…" at bounding box center [1152, 522] width 37 height 33
type input "08:30"
click at [1200, 481] on input "00:00" at bounding box center [1201, 479] width 124 height 33
click at [1260, 517] on select "00 01 02 03 04 05 06 07 08 09 10 11 12 13 14 15 16 17 18 19 20 21 22 23" at bounding box center [1252, 522] width 37 height 33
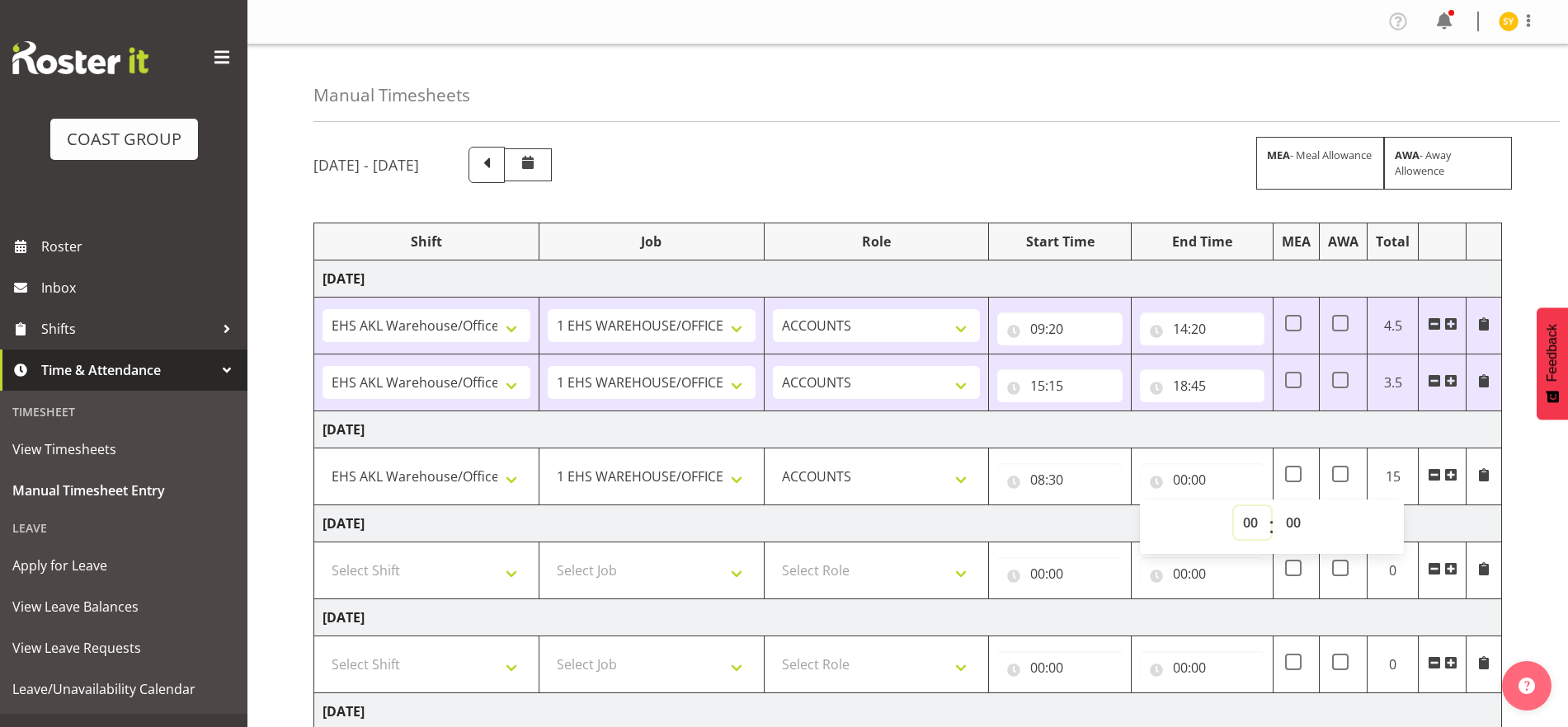
select select "17"
click at [1234, 506] on select "00 01 02 03 04 05 06 07 08 09 10 11 12 13 14 15 16 17 18 19 20 21 22 23" at bounding box center [1252, 522] width 37 height 33
type input "17:00"
click at [1312, 520] on td "Friday 19th September 2025" at bounding box center [908, 523] width 1188 height 37
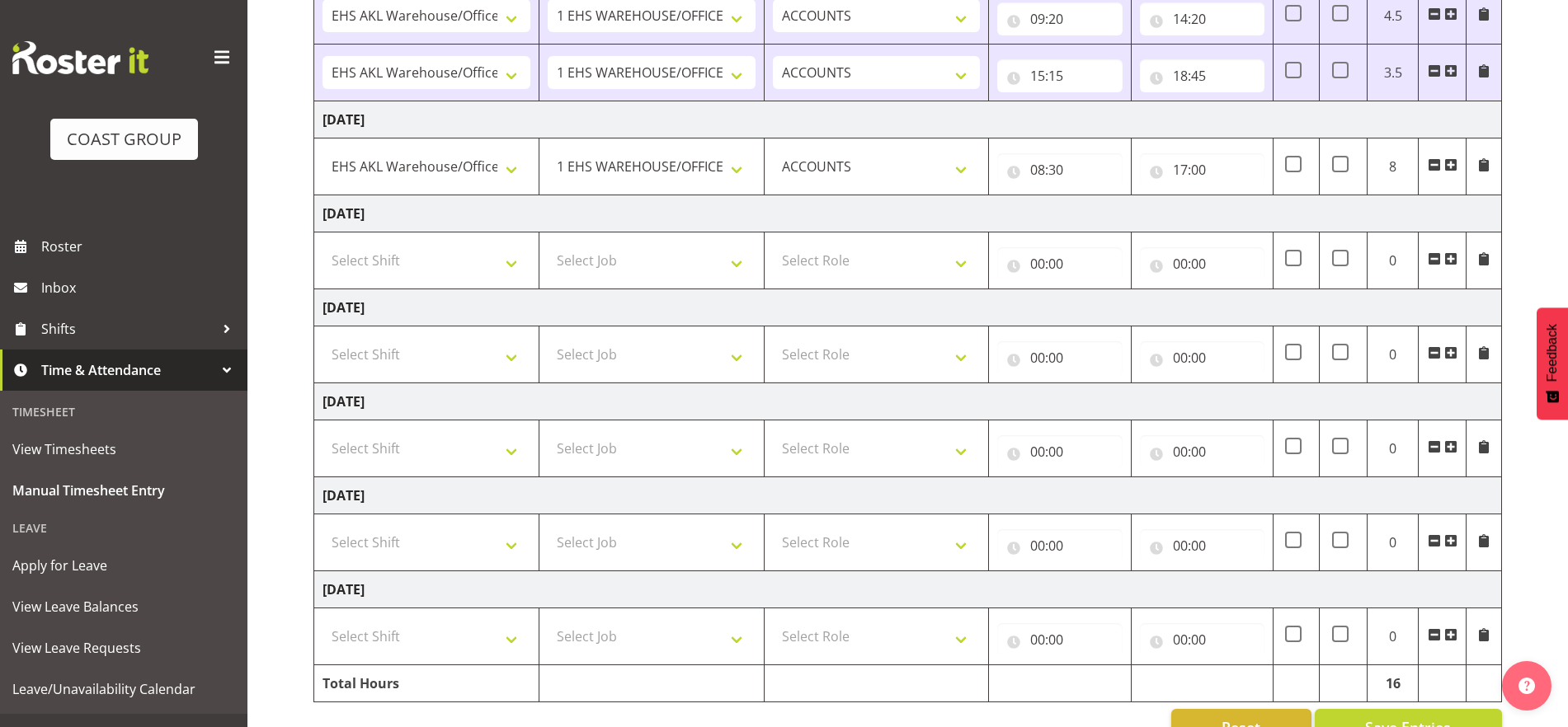
scroll to position [356, 0]
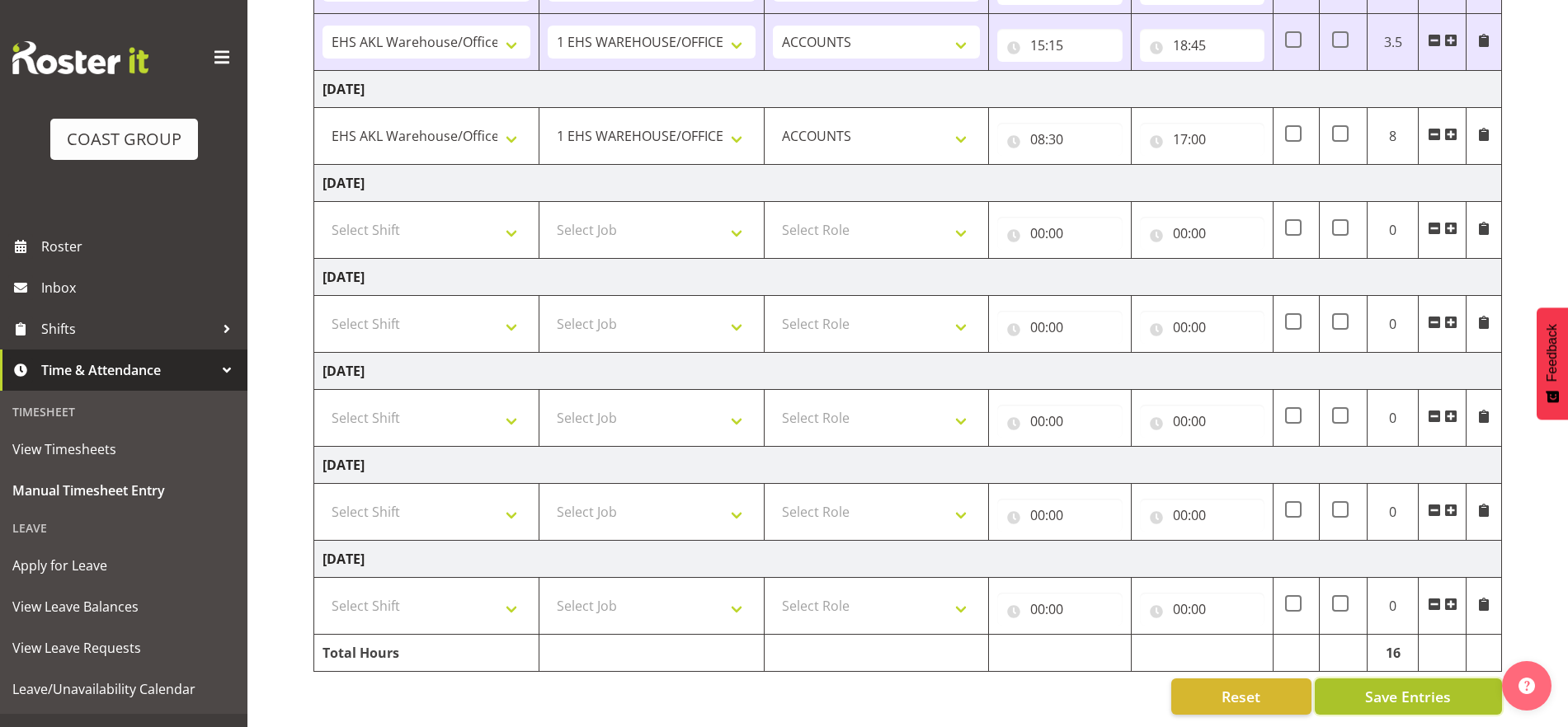
click at [1312, 686] on span "Save Entries" at bounding box center [1407, 697] width 85 height 22
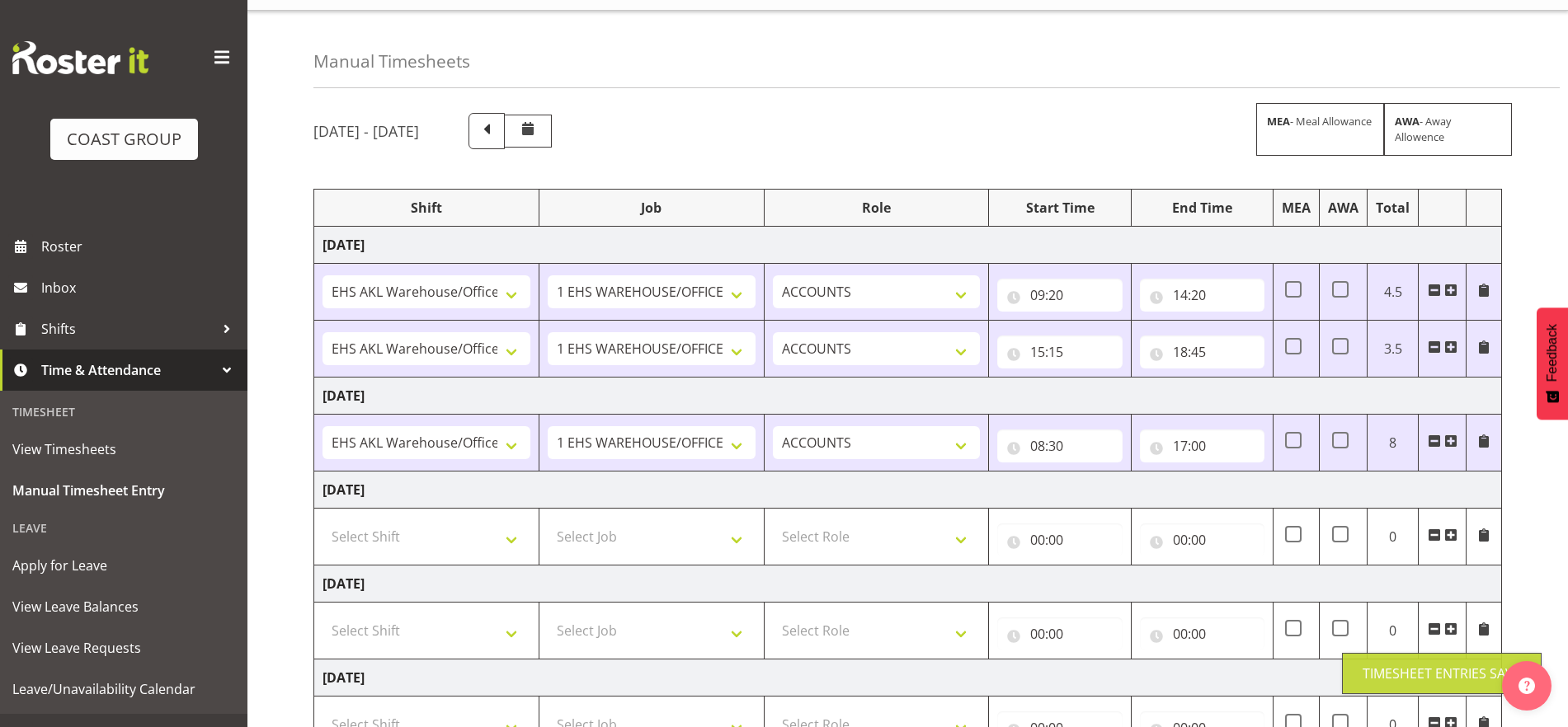
scroll to position [0, 0]
